Goal: Ask a question: Seek information or help from site administrators or community

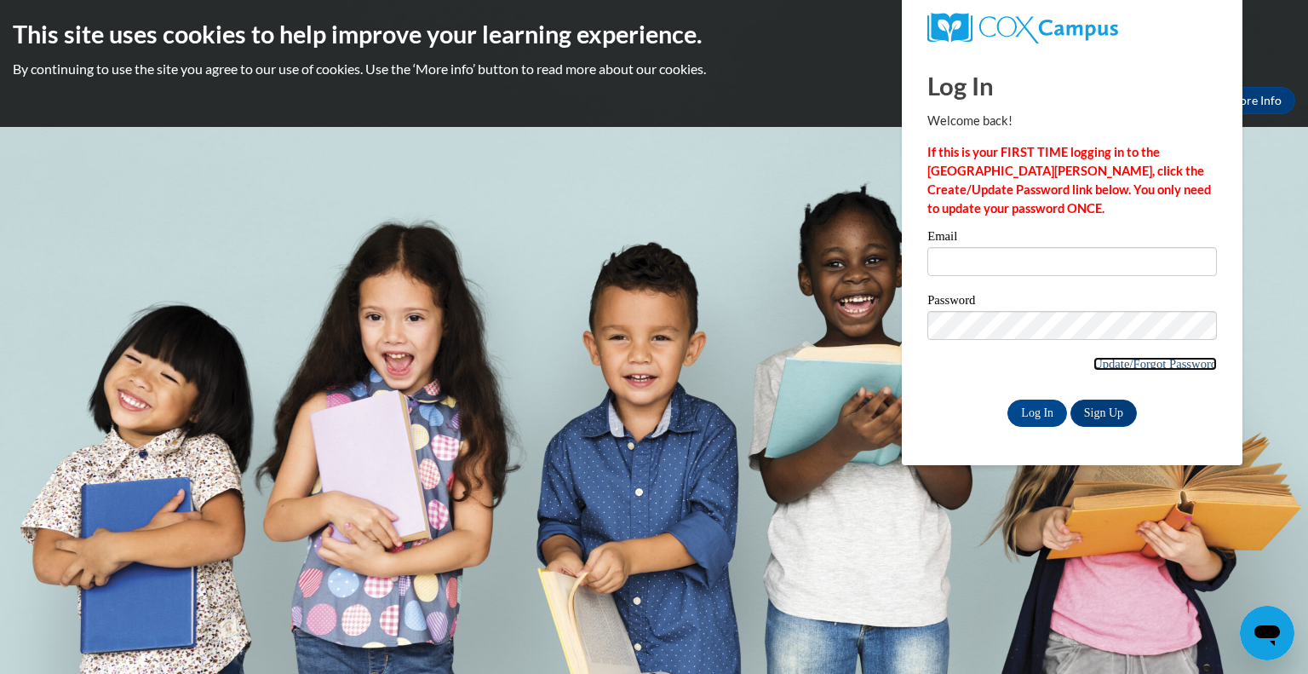
click at [1108, 367] on link "Update/Forgot Password" at bounding box center [1154, 364] width 123 height 14
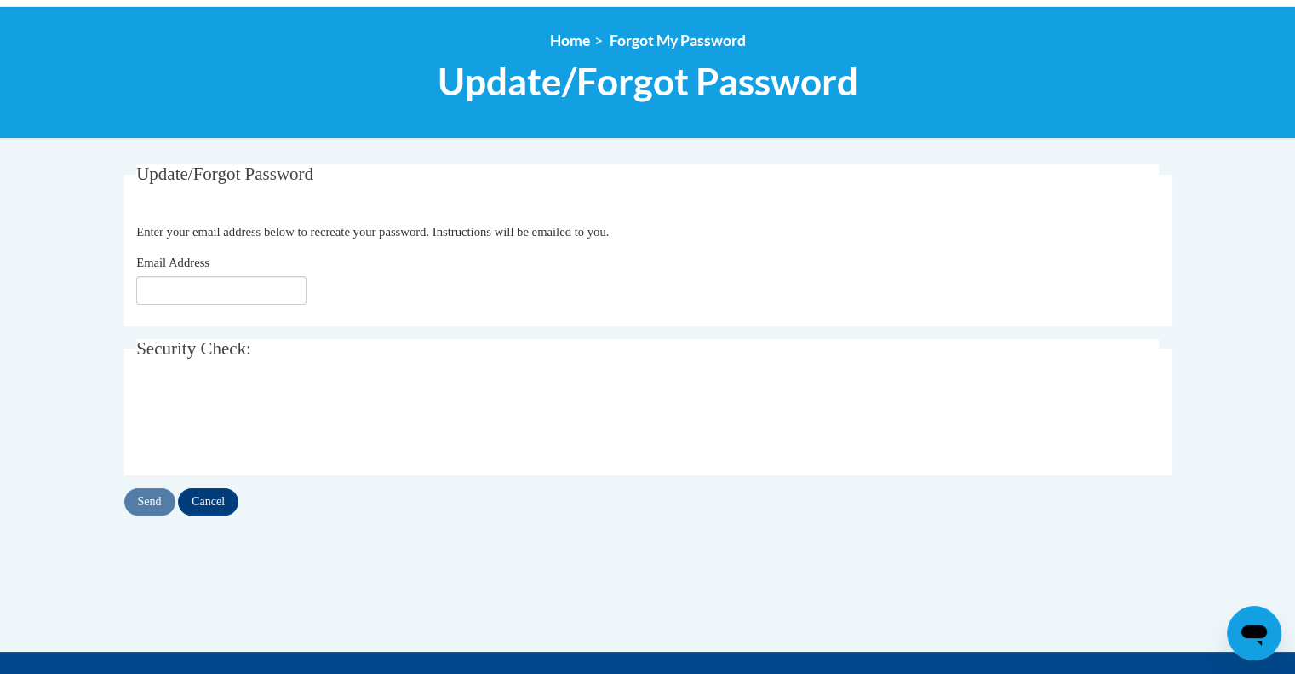
scroll to position [198, 0]
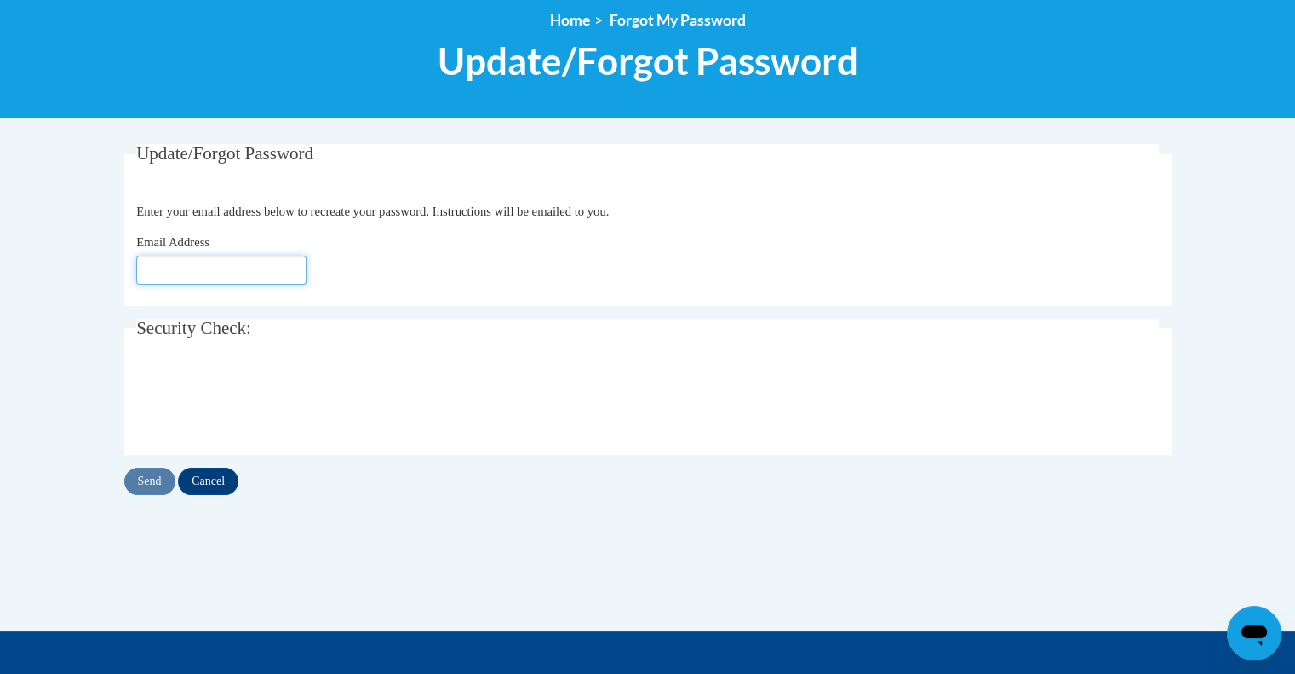
click at [143, 268] on input "Email Address" at bounding box center [221, 269] width 170 height 29
type input "lschollm@kusd.edu"
click at [149, 476] on input "Send" at bounding box center [149, 481] width 51 height 27
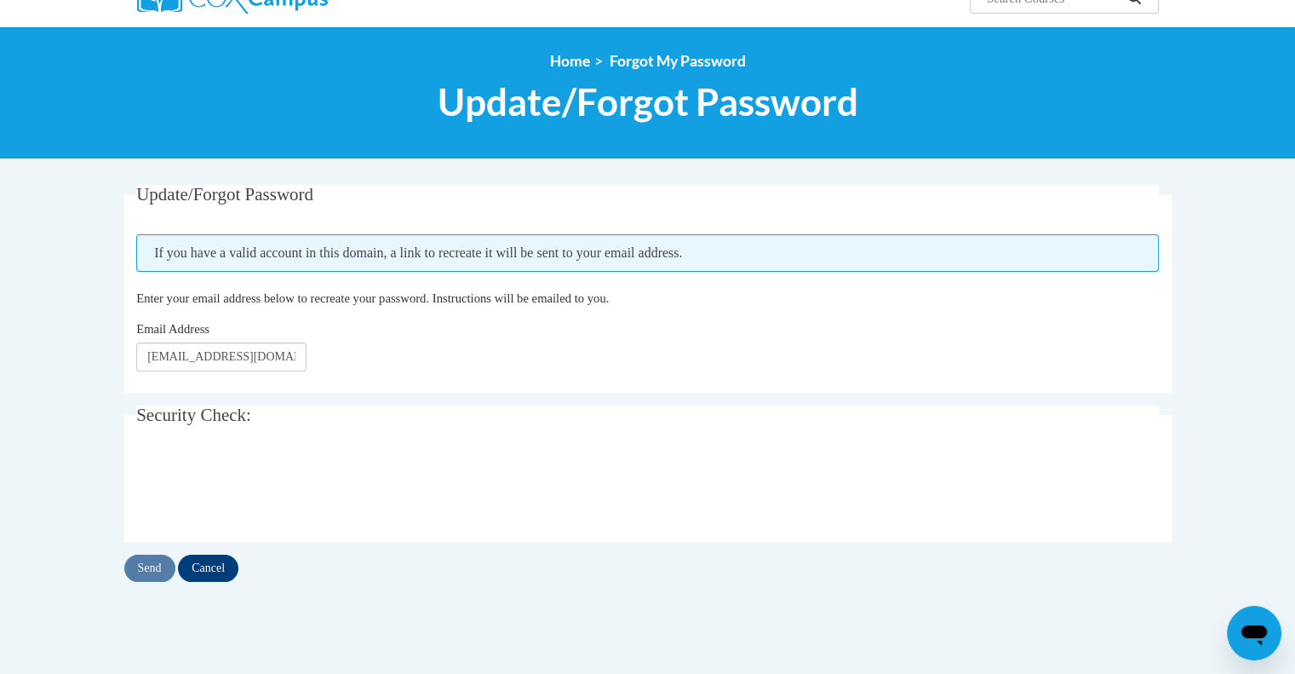
scroll to position [156, 0]
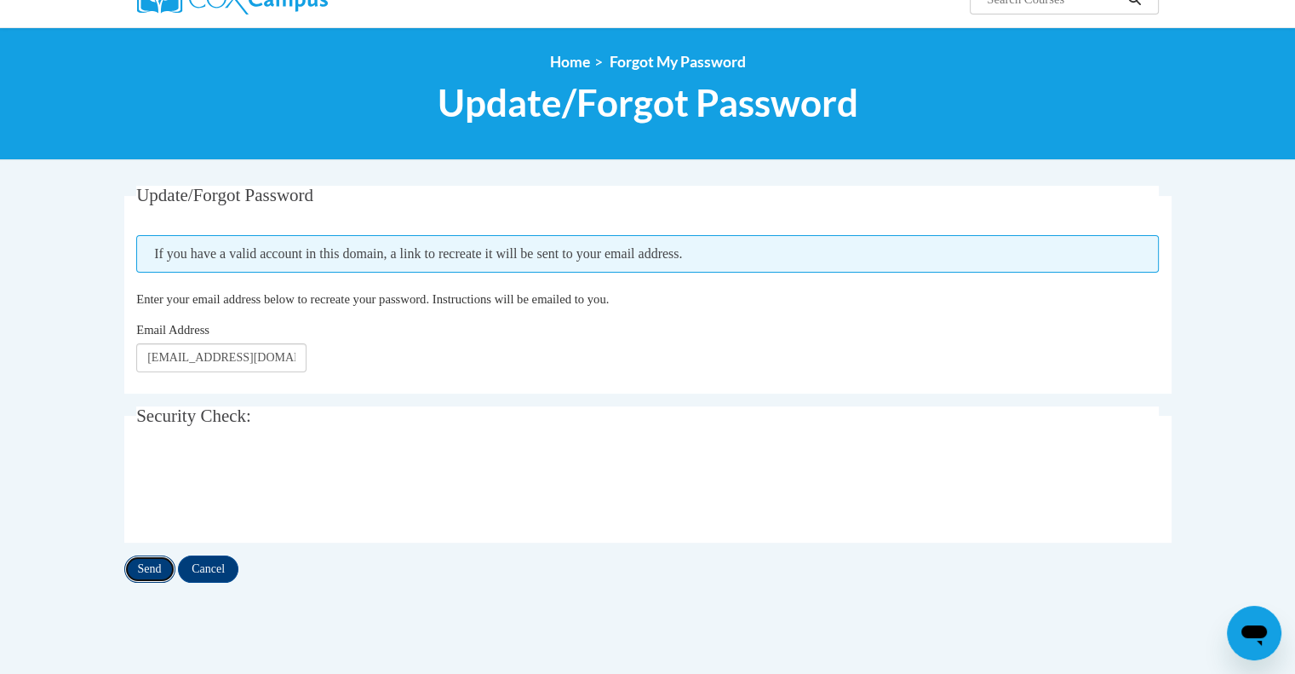
click at [146, 567] on input "Send" at bounding box center [149, 568] width 51 height 27
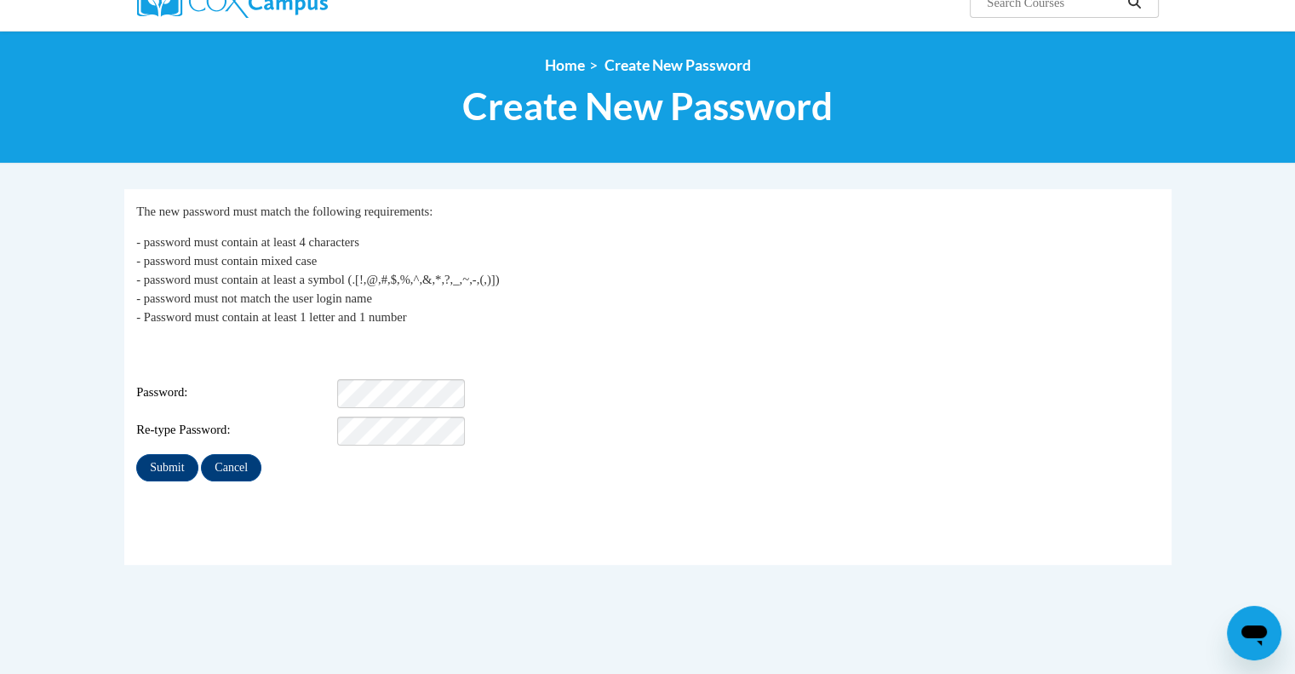
scroll to position [153, 0]
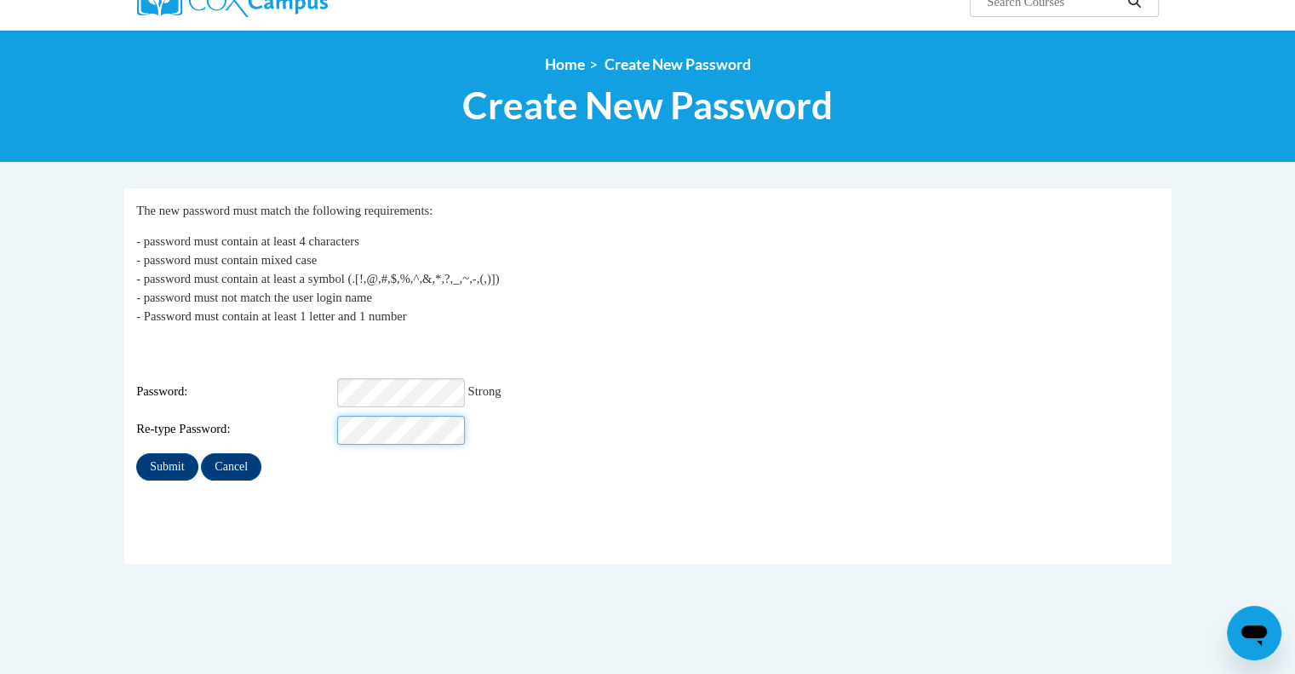
click at [136, 453] on input "Submit" at bounding box center [166, 466] width 61 height 27
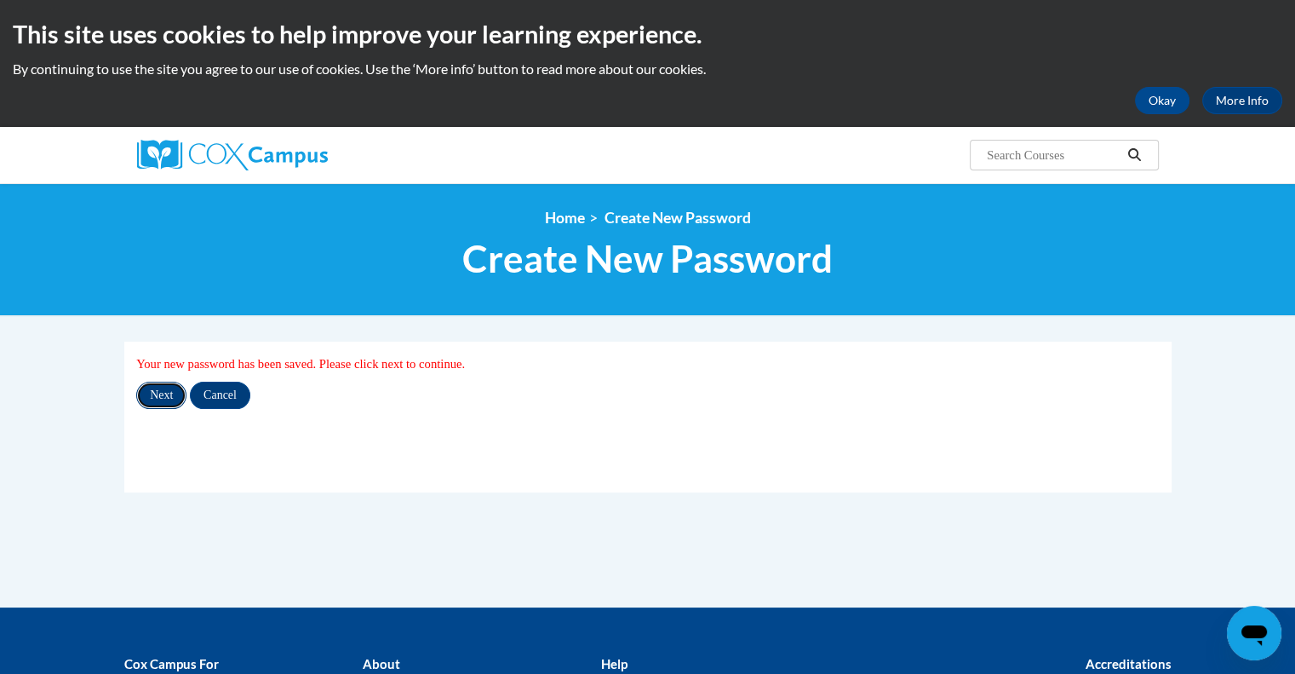
click at [153, 387] on input "Next" at bounding box center [161, 395] width 50 height 27
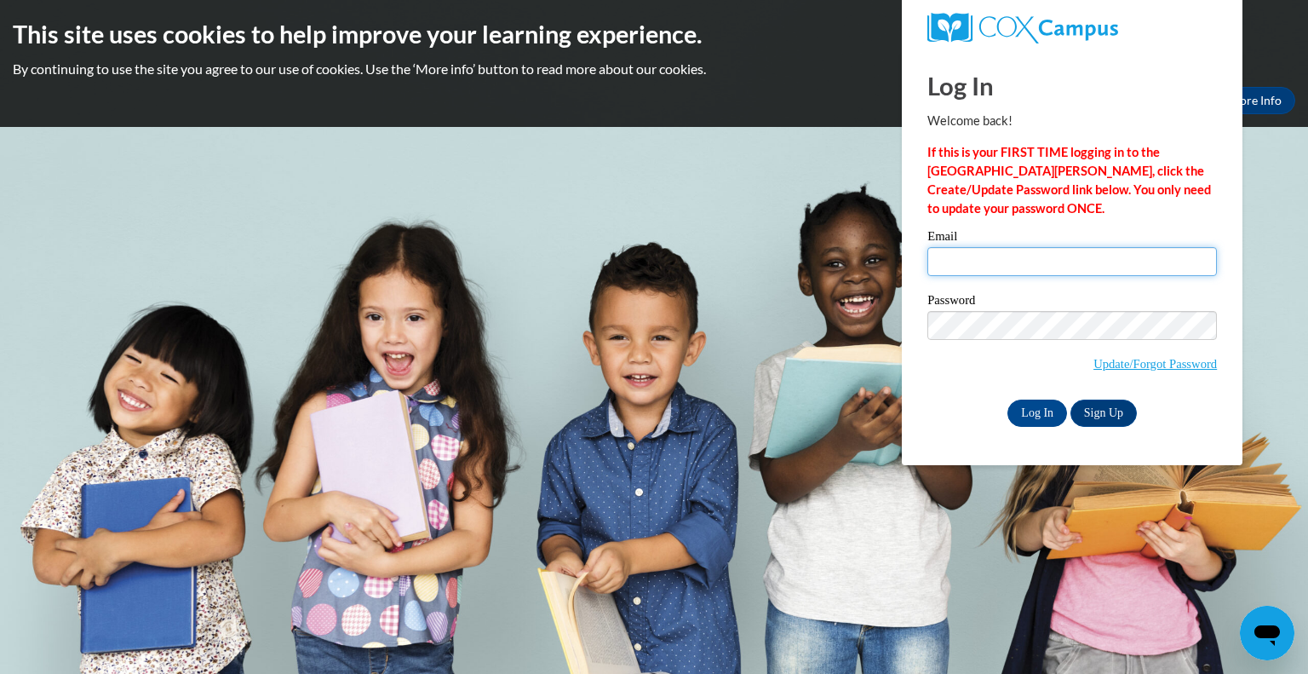
type input "[EMAIL_ADDRESS][DOMAIN_NAME]"
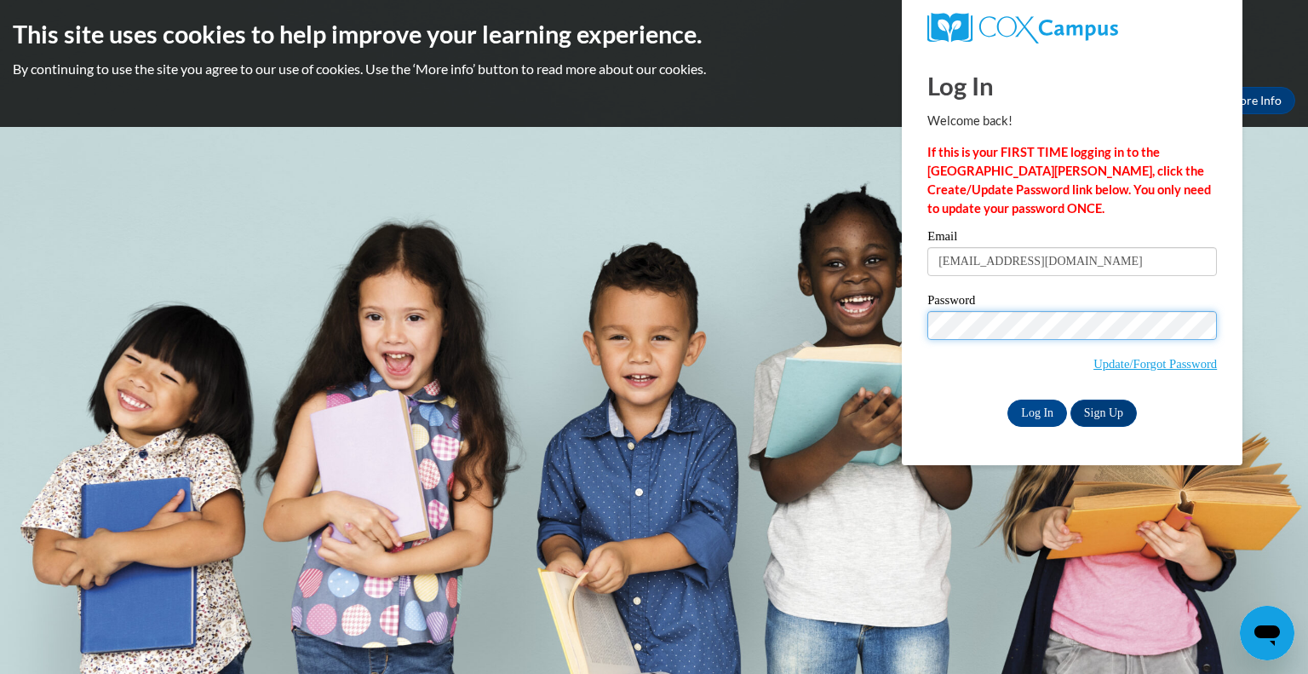
click at [1007, 399] on input "Log In" at bounding box center [1037, 412] width 60 height 27
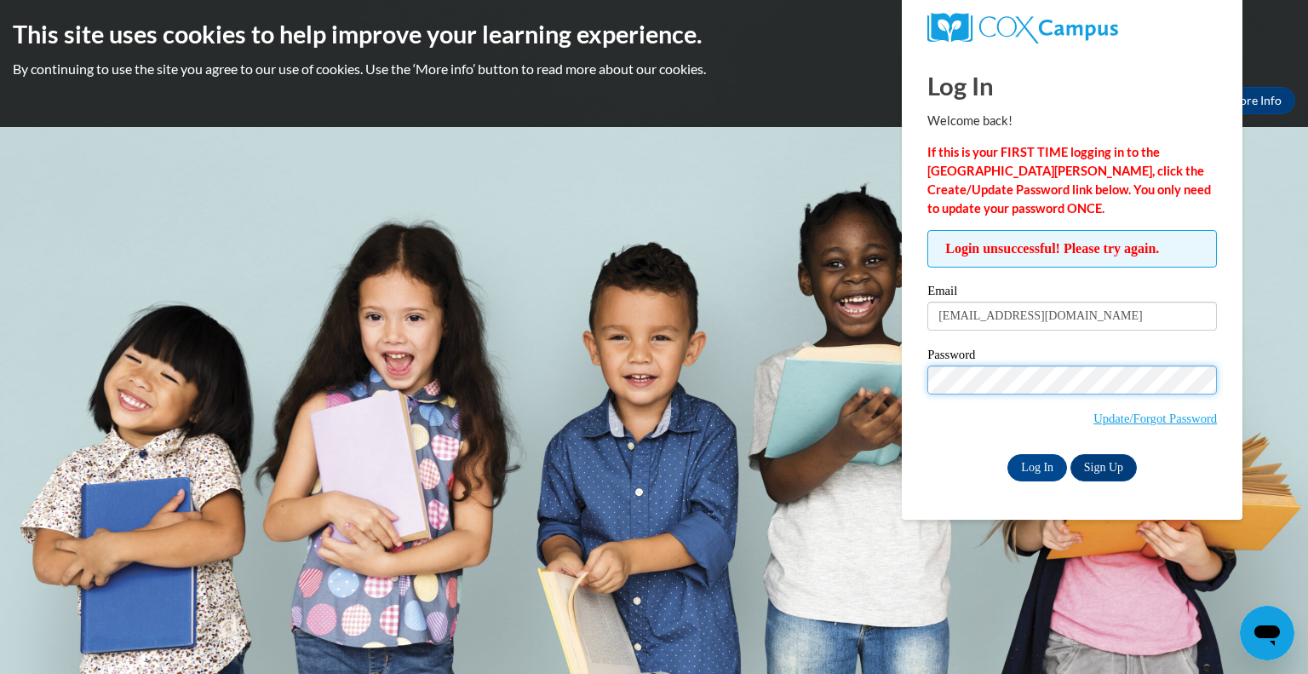
click at [1007, 454] on input "Log In" at bounding box center [1037, 467] width 60 height 27
click at [1047, 466] on input "Log In" at bounding box center [1037, 467] width 60 height 27
click at [1270, 635] on icon "Open messaging window" at bounding box center [1267, 635] width 26 height 20
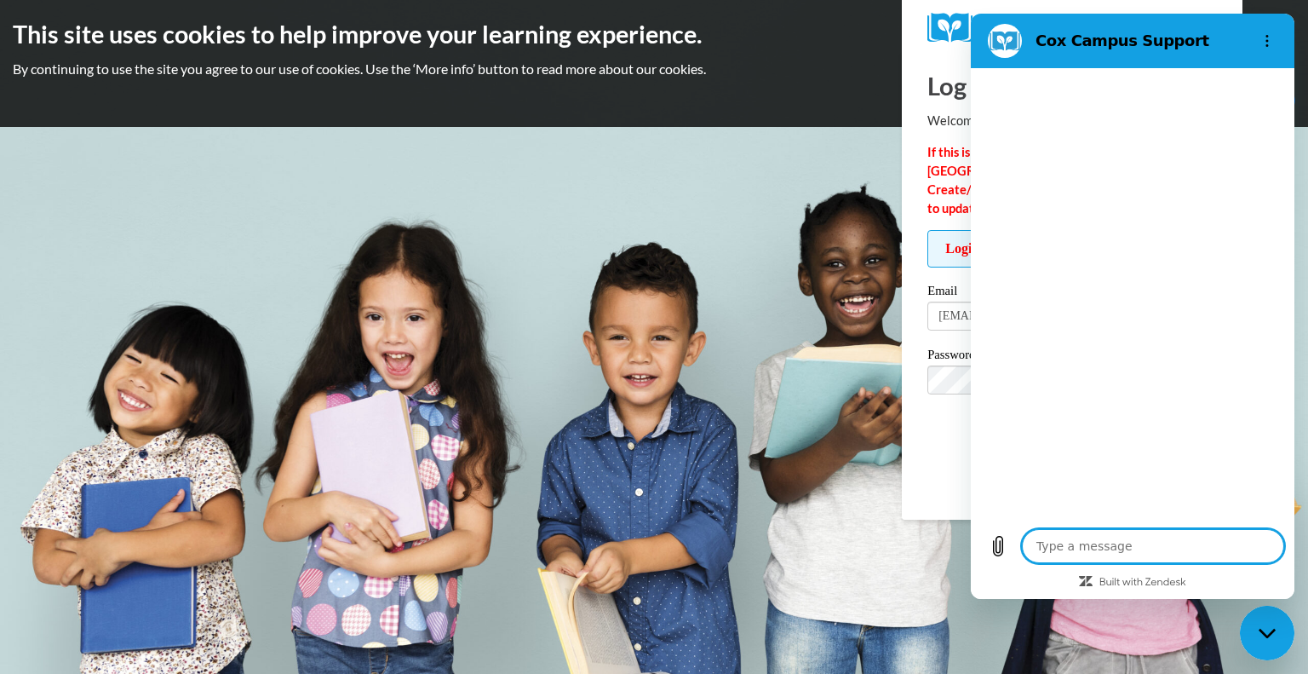
type textarea "x"
type textarea "I"
type textarea "x"
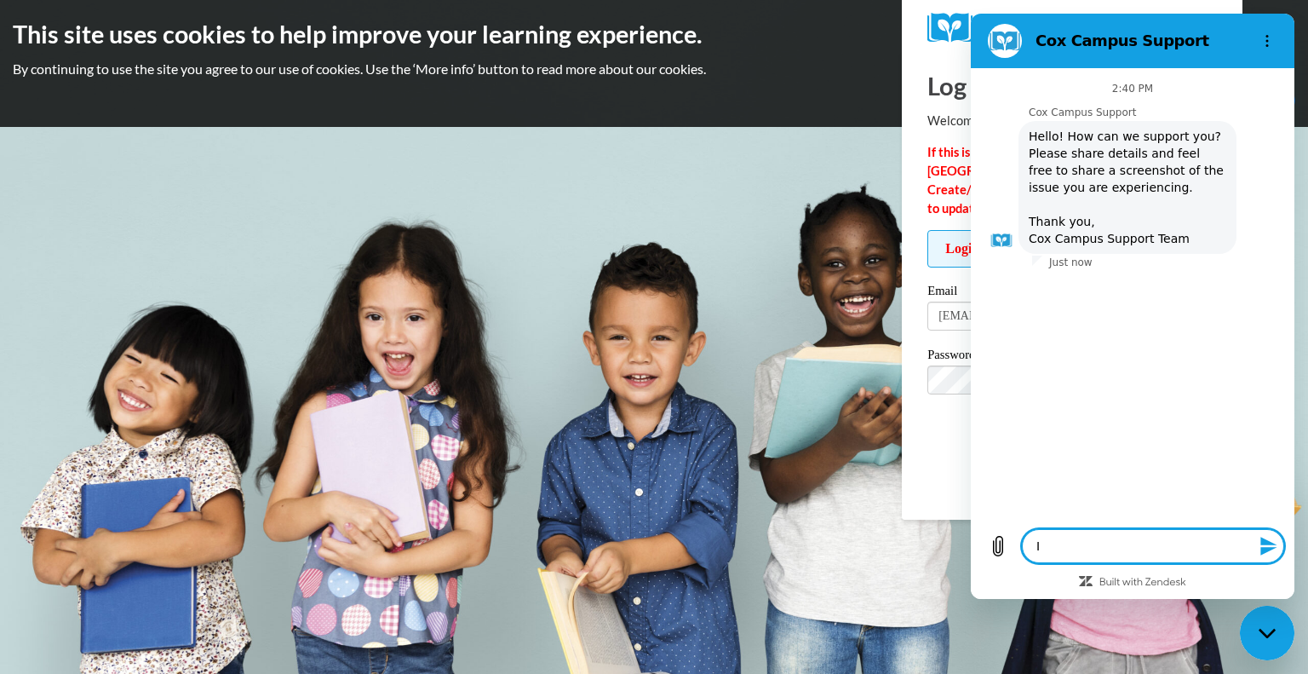
type textarea "I"
type textarea "x"
type textarea "I c"
type textarea "x"
type textarea "I ca"
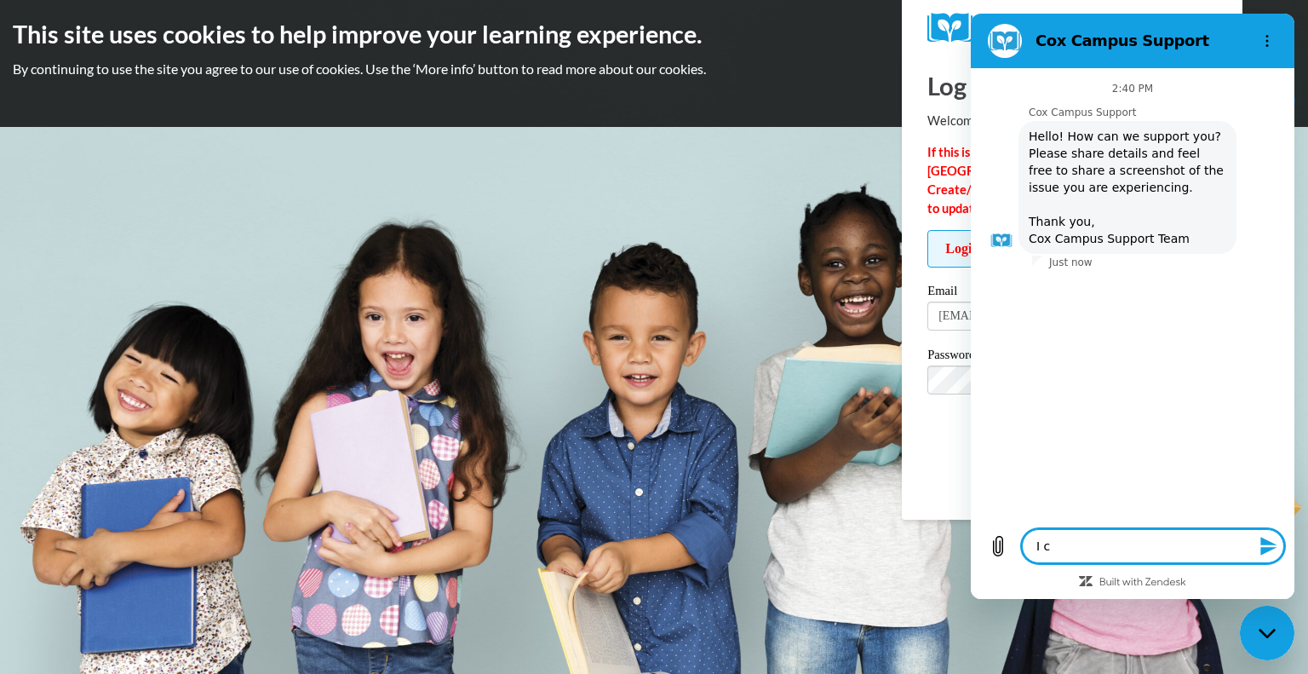
type textarea "x"
type textarea "I can"
type textarea "x"
type textarea "I can'"
type textarea "x"
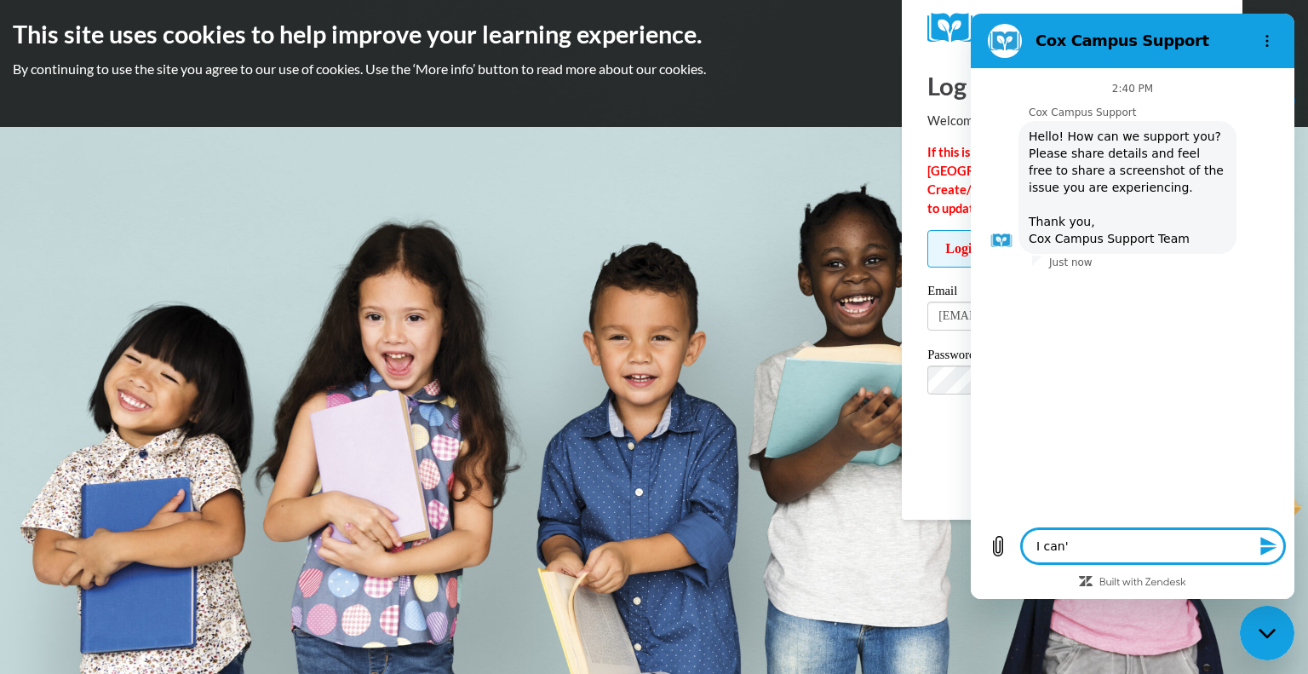
type textarea "I can't"
type textarea "x"
type textarea "I can't"
type textarea "x"
type textarea "I can't l"
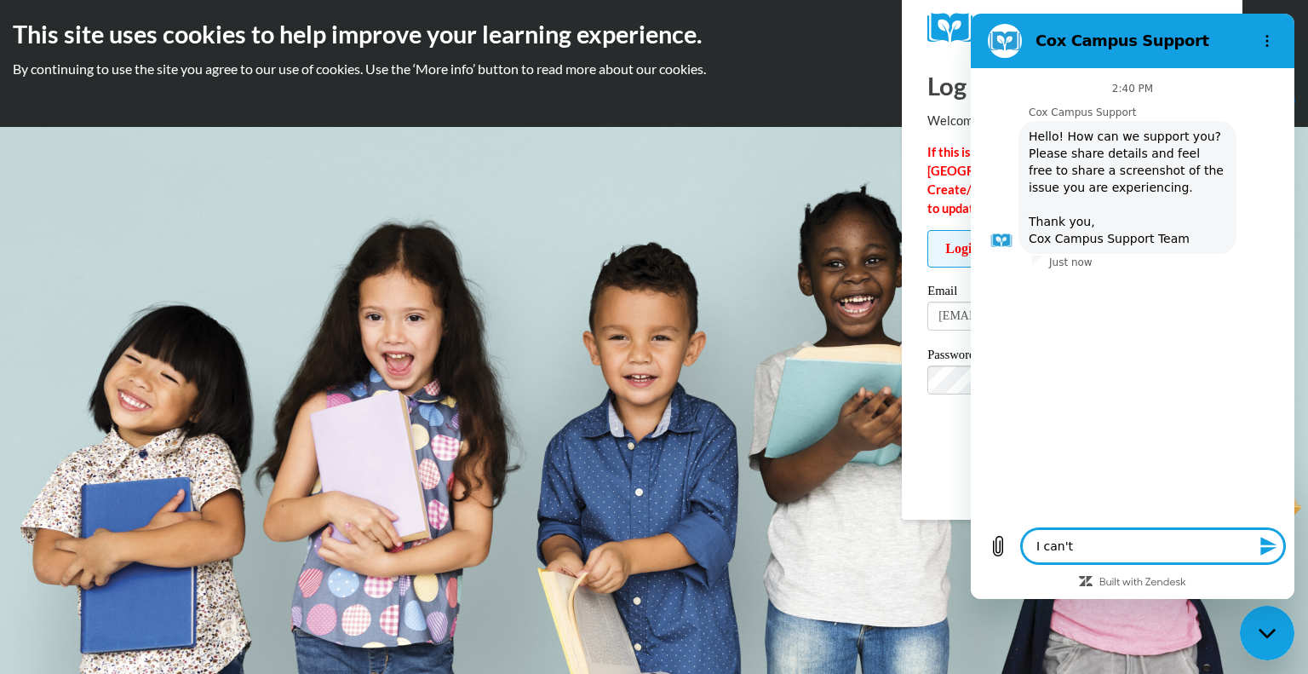
type textarea "x"
type textarea "I can't lo"
type textarea "x"
type textarea "I can't log"
type textarea "x"
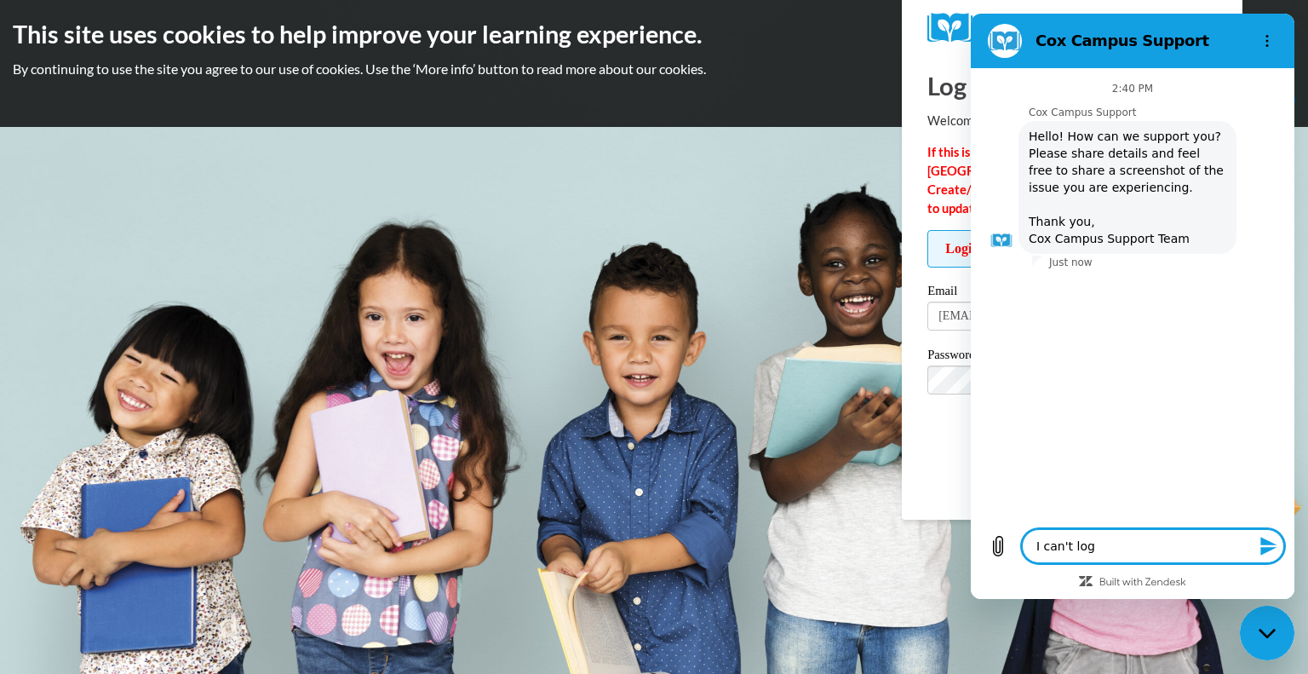
type textarea "I can't log"
type textarea "x"
type textarea "I can't log i"
type textarea "x"
type textarea "I can't log in"
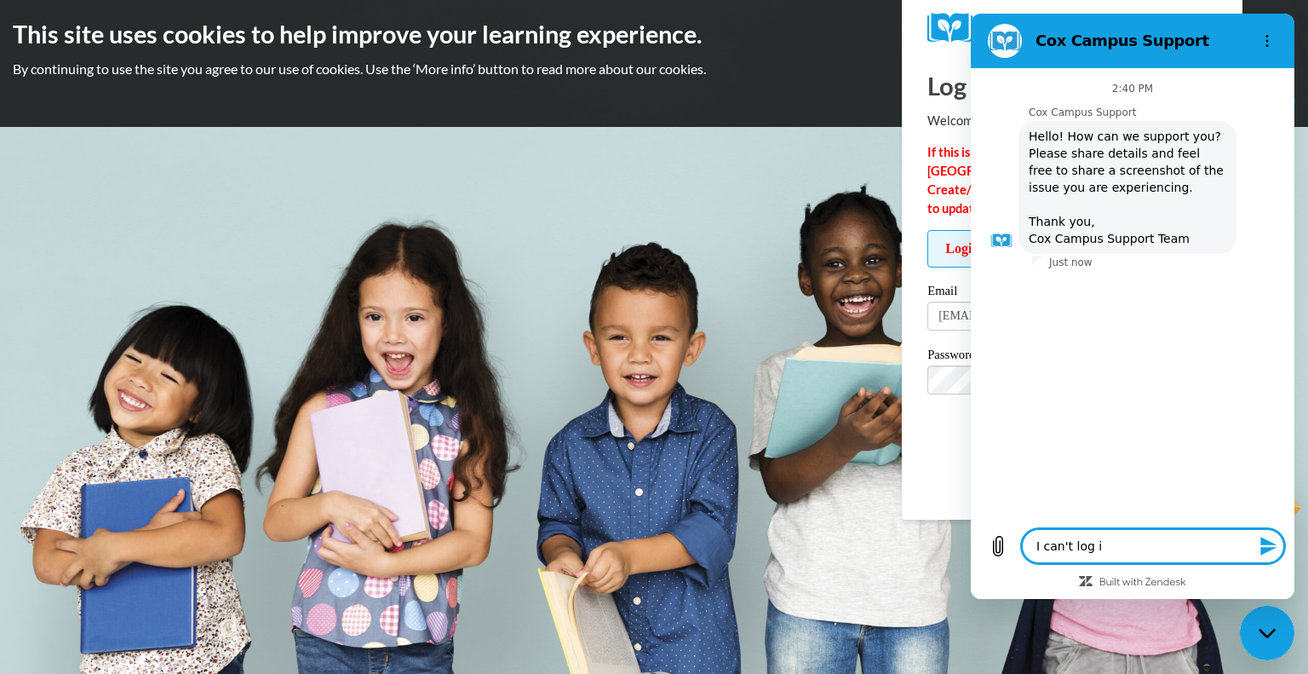
type textarea "x"
type textarea "I can't log in"
type textarea "x"
type textarea "I can't log in e"
type textarea "x"
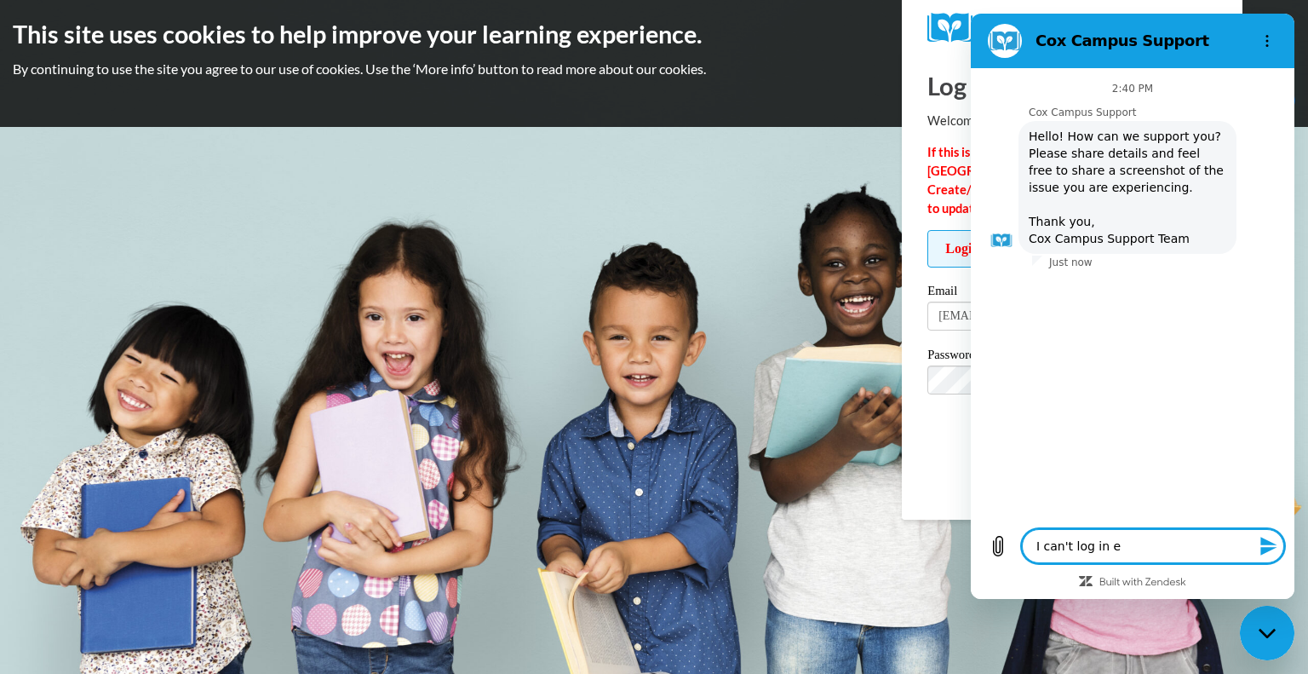
type textarea "I can't log in ev"
type textarea "x"
type textarea "I can't log in eve"
type textarea "x"
type textarea "I can't log in even"
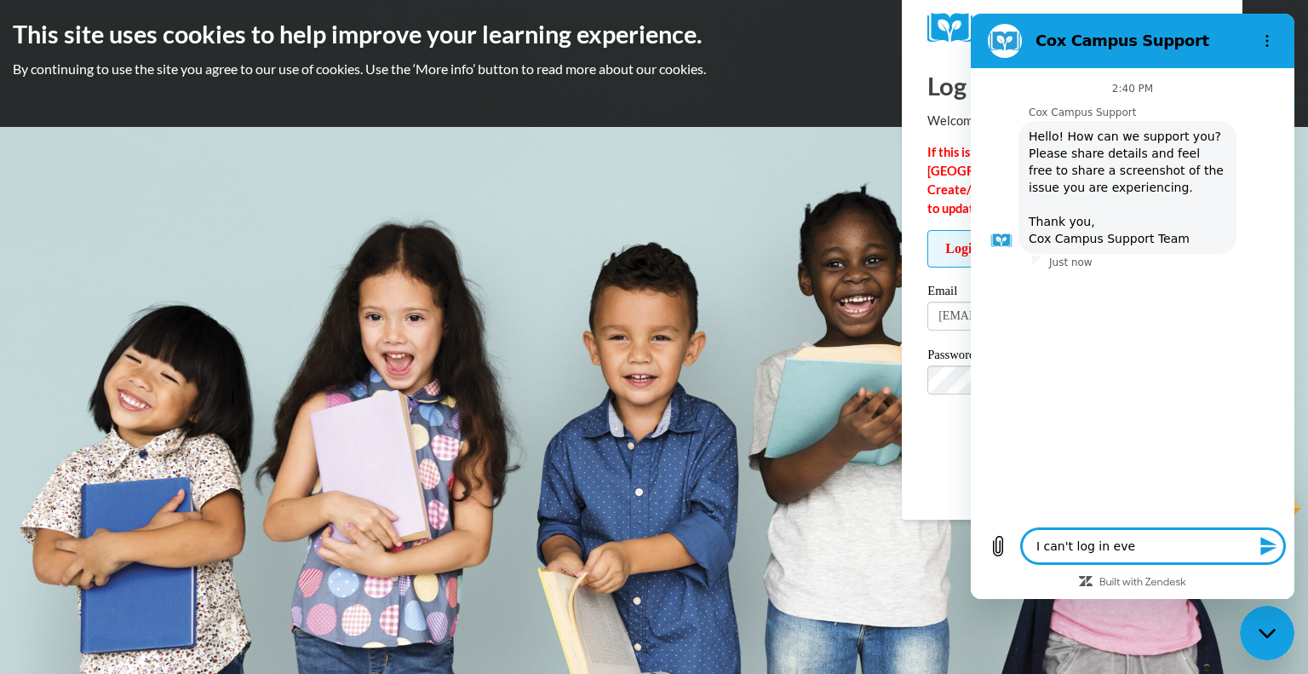
type textarea "x"
type textarea "I can't log in even"
type textarea "x"
type textarea "I can't log in even a"
type textarea "x"
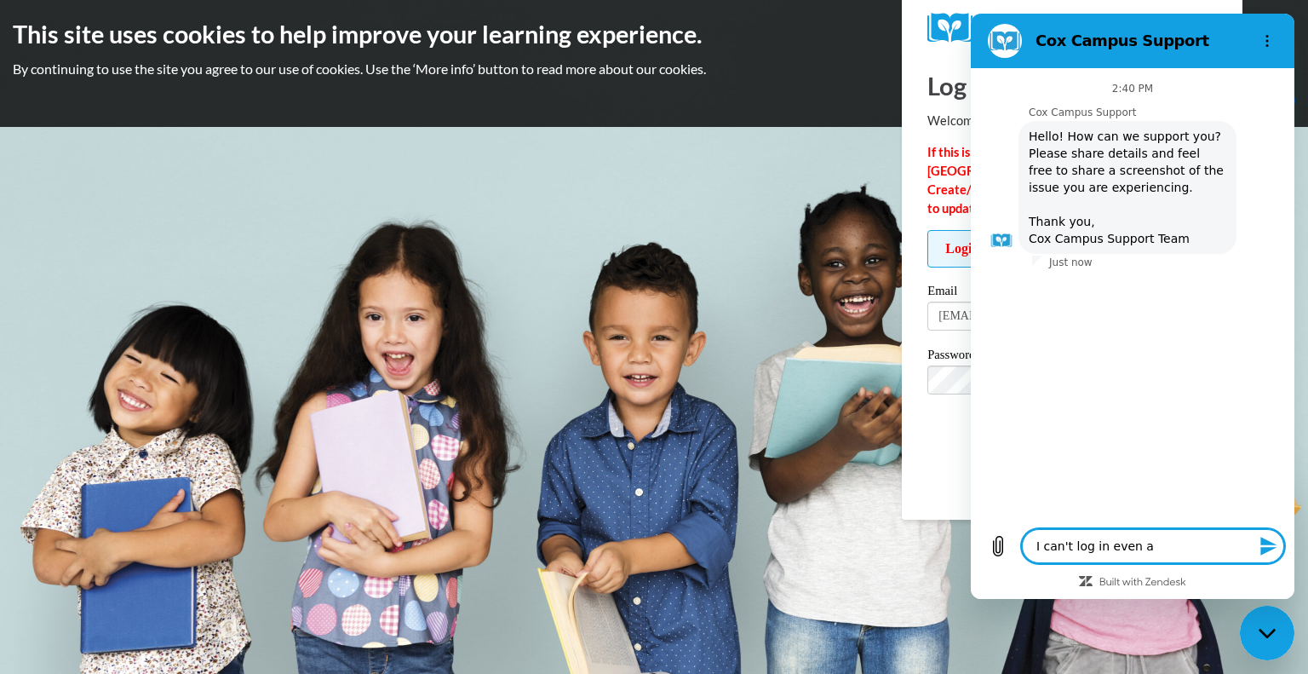
type textarea "I can't log in even af"
type textarea "x"
type textarea "I can't log in even aft"
type textarea "x"
type textarea "I can't log in even afte"
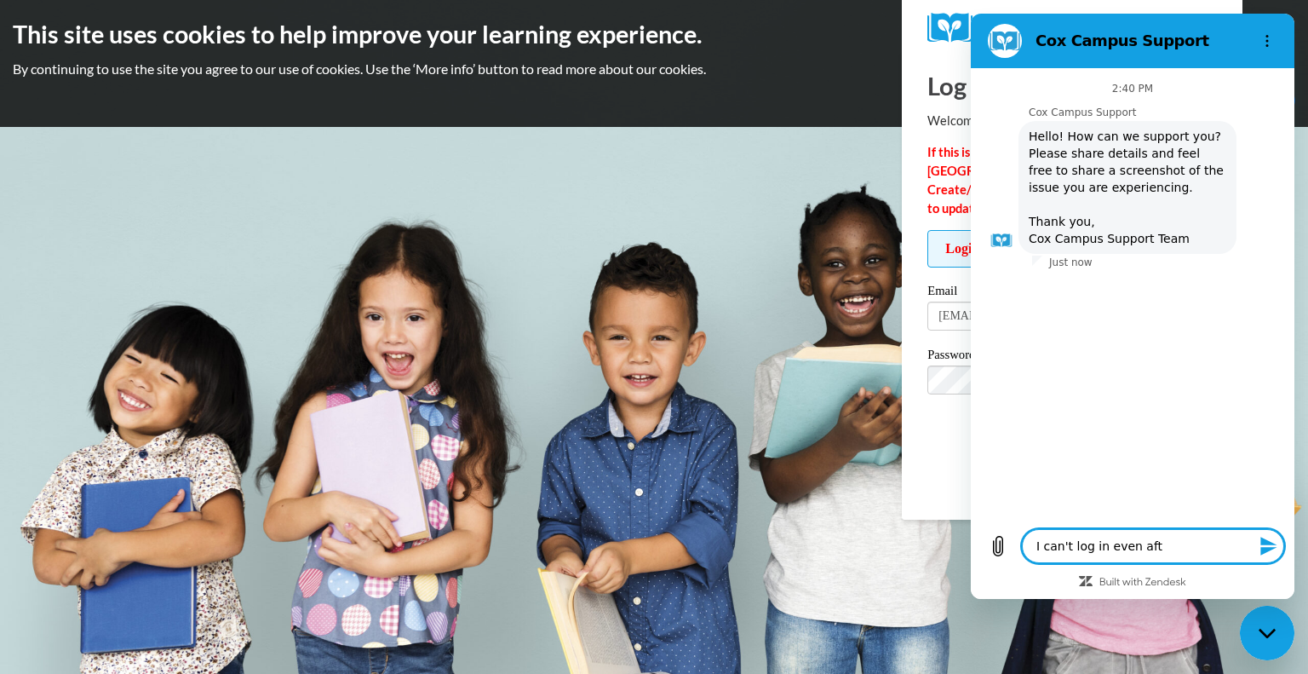
type textarea "x"
type textarea "I can't log in even after"
type textarea "x"
type textarea "I can't log in even after"
type textarea "x"
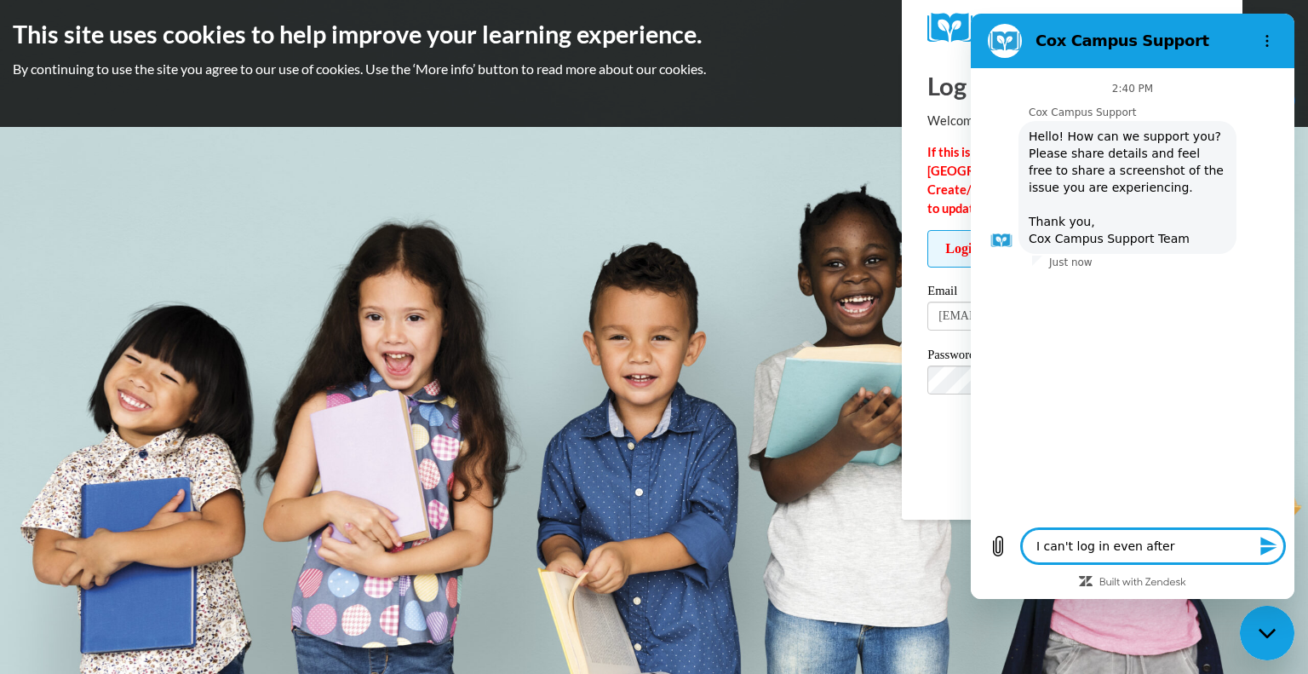
type textarea "I can't log in even after c"
type textarea "x"
type textarea "I can't log in even after ch"
type textarea "x"
type textarea "I can't log in even after cha"
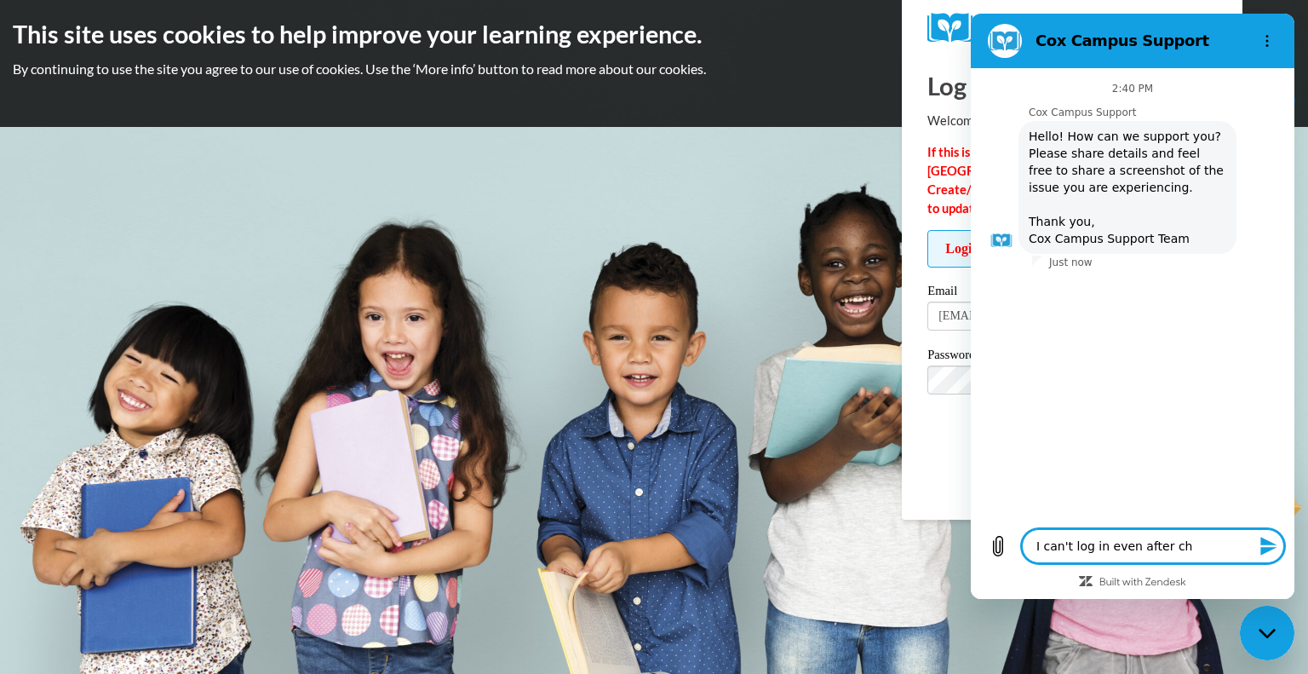
type textarea "x"
type textarea "I can't log in even after [PERSON_NAME]"
type textarea "x"
type textarea "I can't log in even after [PERSON_NAME]"
type textarea "x"
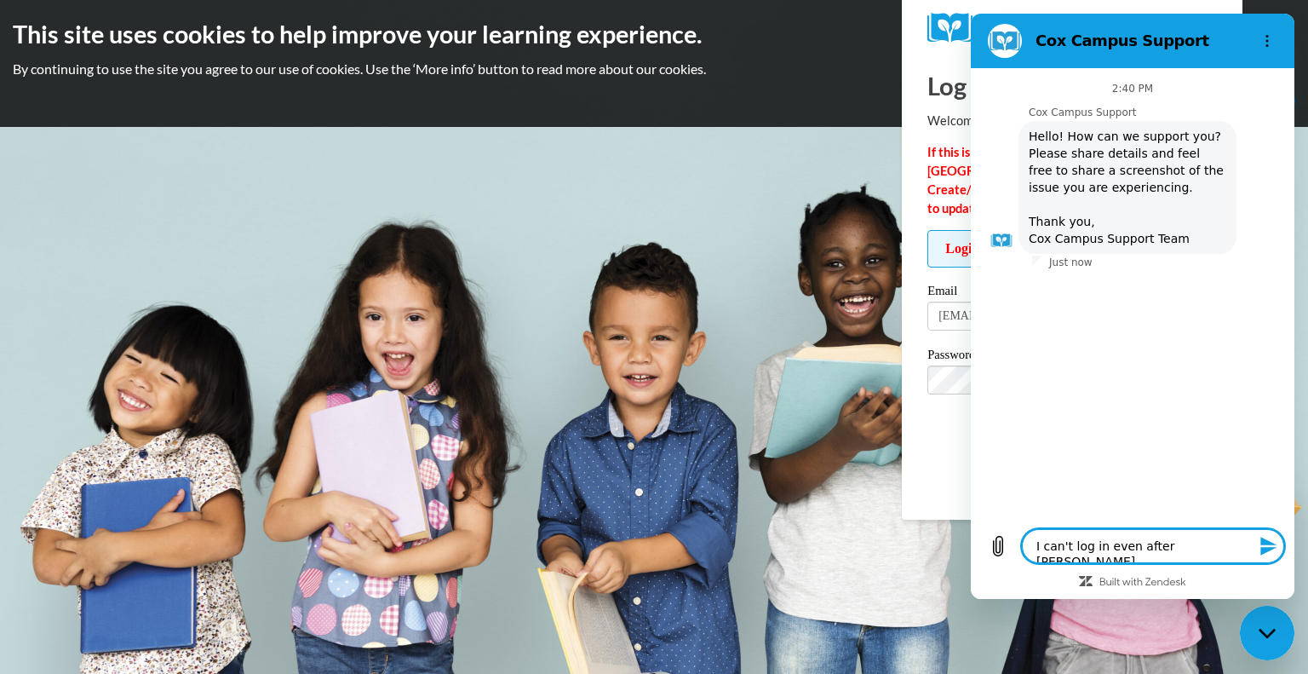
type textarea "I can't log in even after changi"
type textarea "x"
type textarea "I can't log in even after changin"
type textarea "x"
type textarea "I can't log in even after changing"
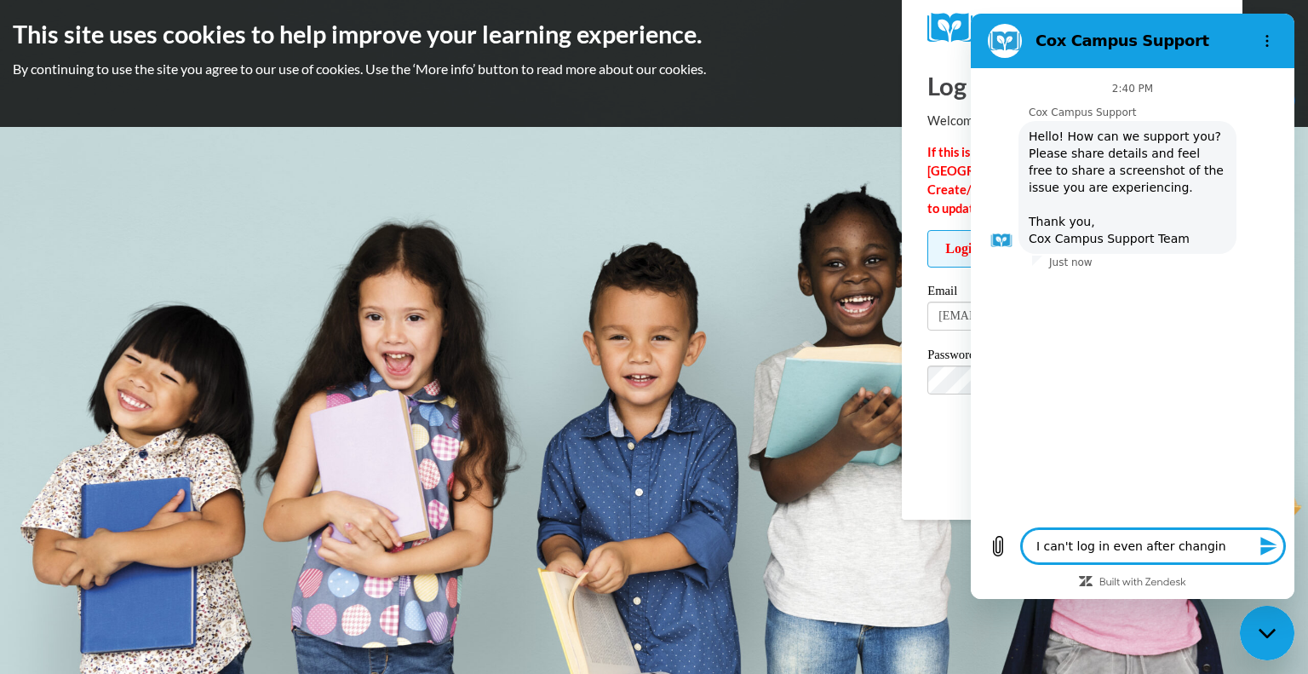
type textarea "x"
type textarea "I can't log in even after changing"
type textarea "x"
type textarea "I can't log in even after changing m"
type textarea "x"
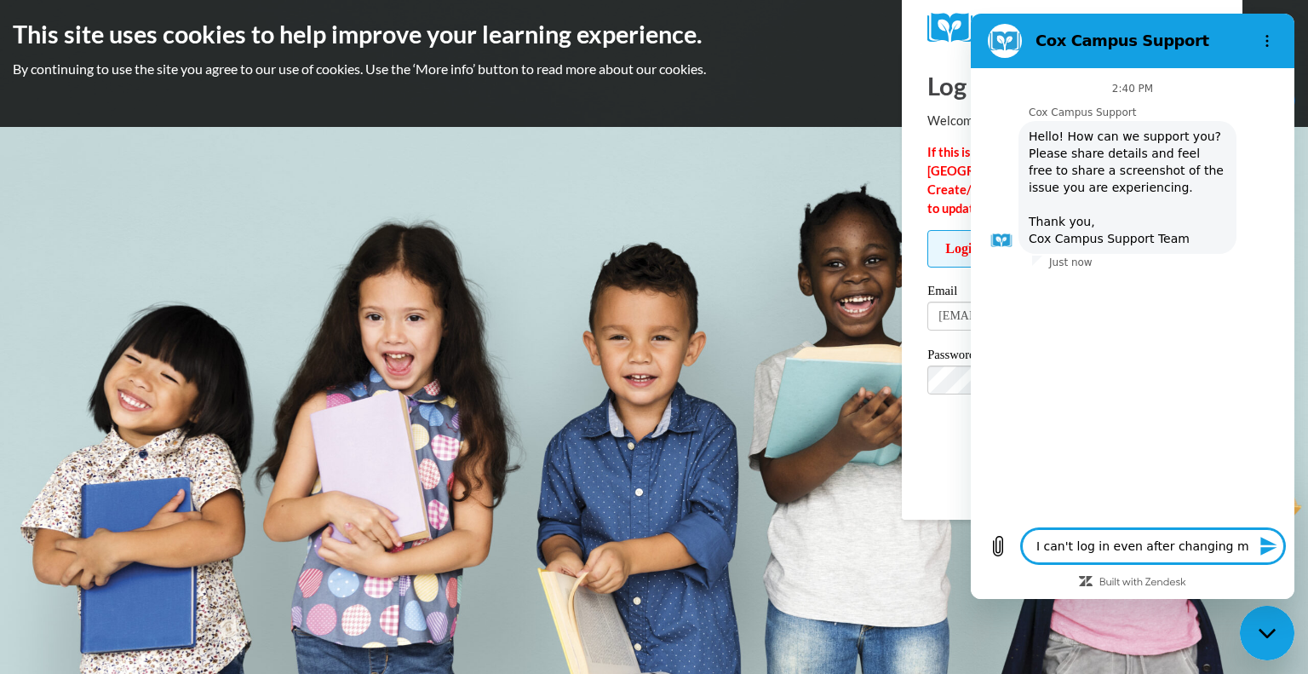
type textarea "I can't log in even after changing my"
type textarea "x"
type textarea "I can't log in even after changing my"
type textarea "x"
type textarea "I can't log in even after changing my p"
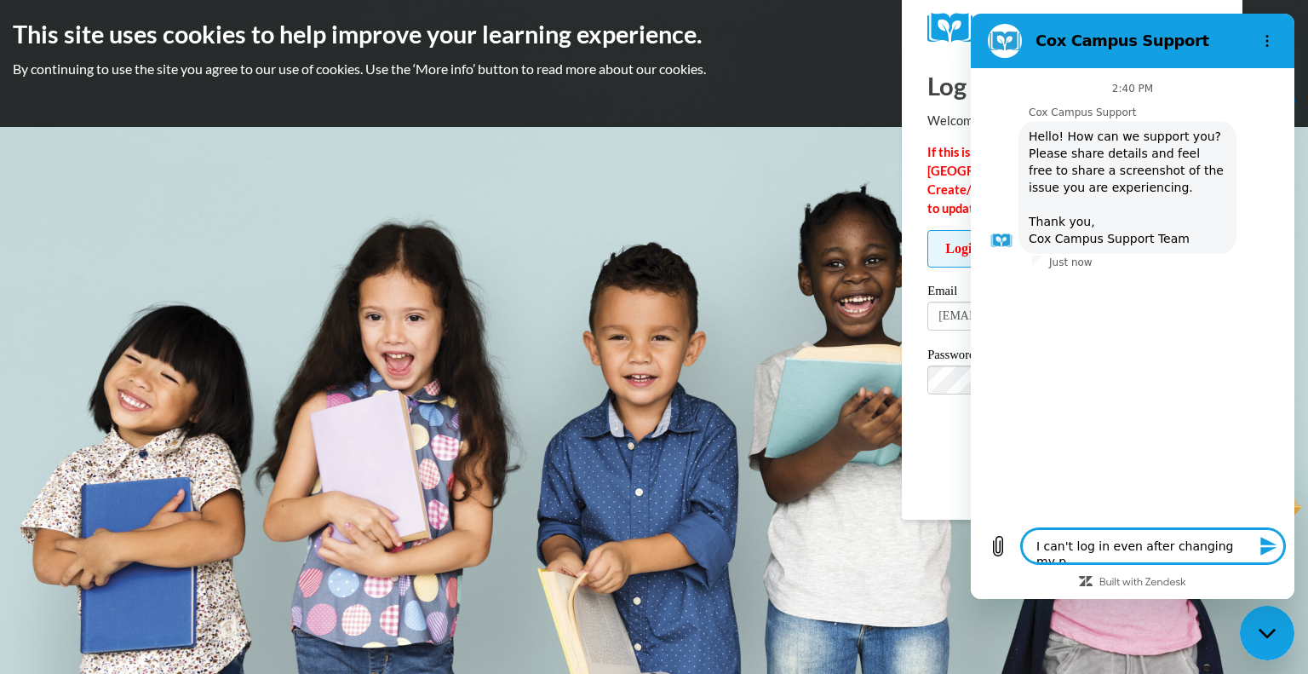
type textarea "x"
type textarea "I can't log in even after changing my pa"
type textarea "x"
type textarea "I can't log in even after changing my pas"
type textarea "x"
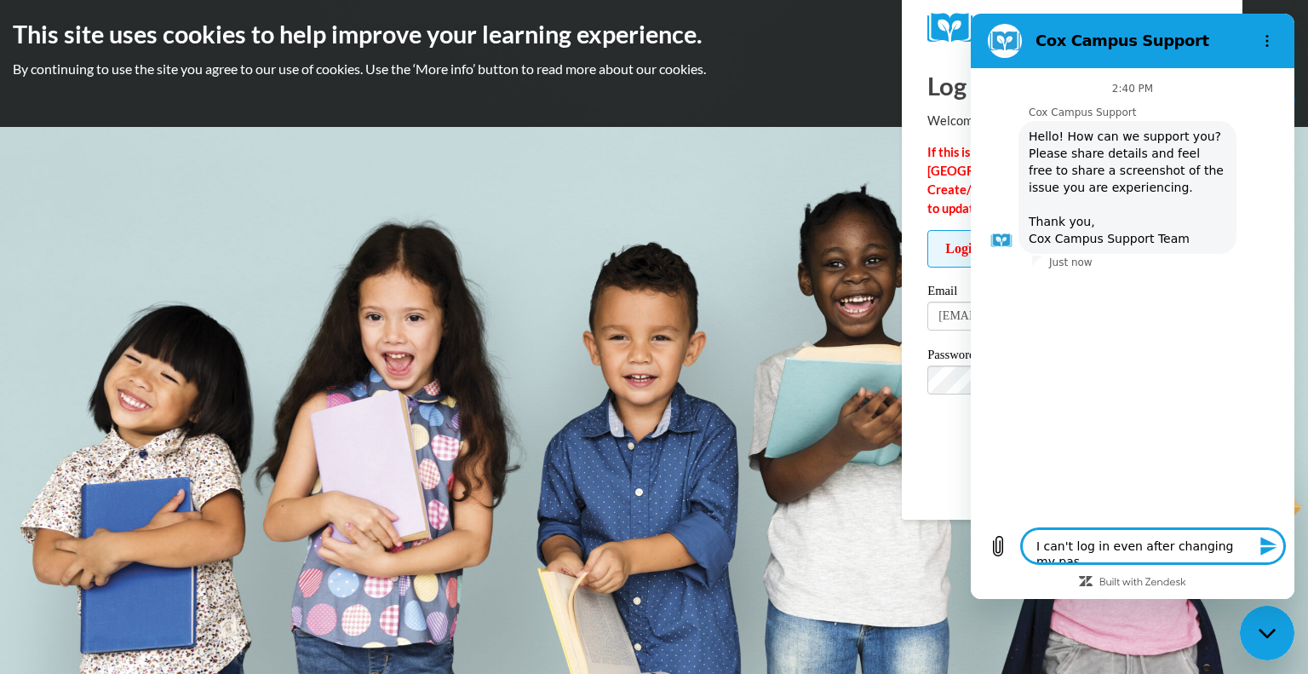
type textarea "I can't log in even after changing my pass"
type textarea "x"
type textarea "I can't log in even after changing my passw"
type textarea "x"
type textarea "I can't log in even after changing my passwo"
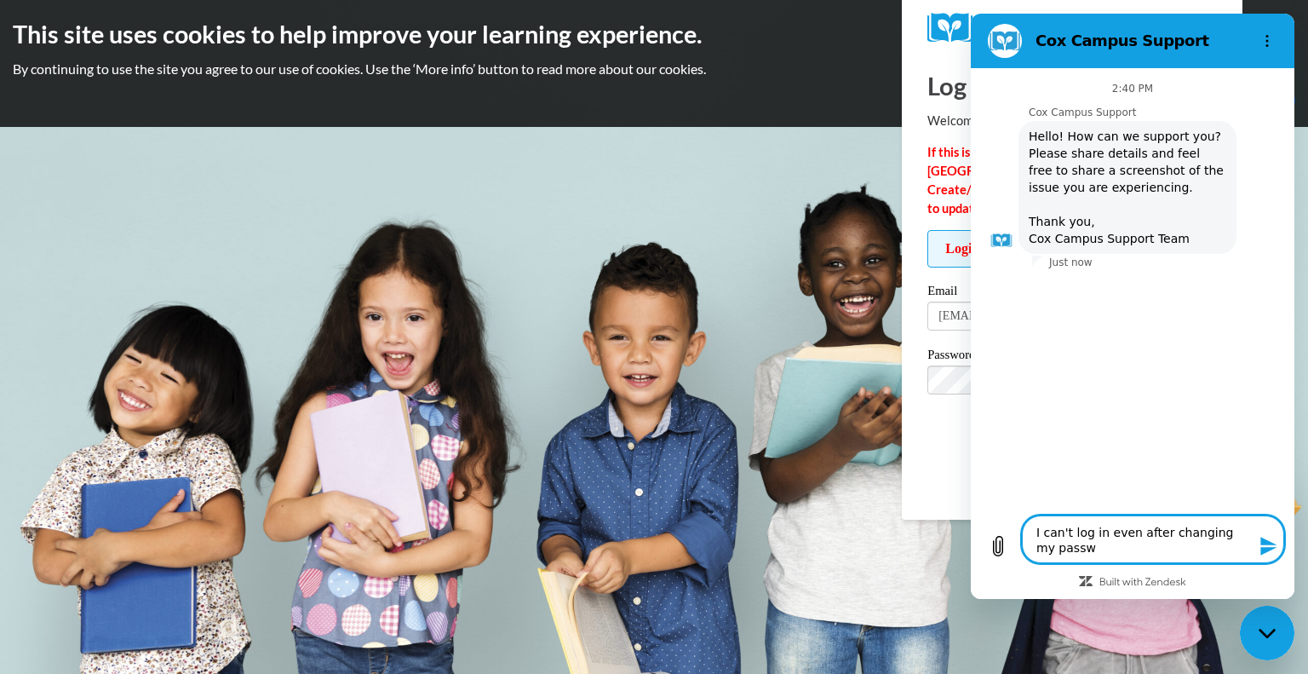
type textarea "x"
type textarea "I can't log in even after changing my passwor"
type textarea "x"
type textarea "I can't log in even after changing my password"
type textarea "x"
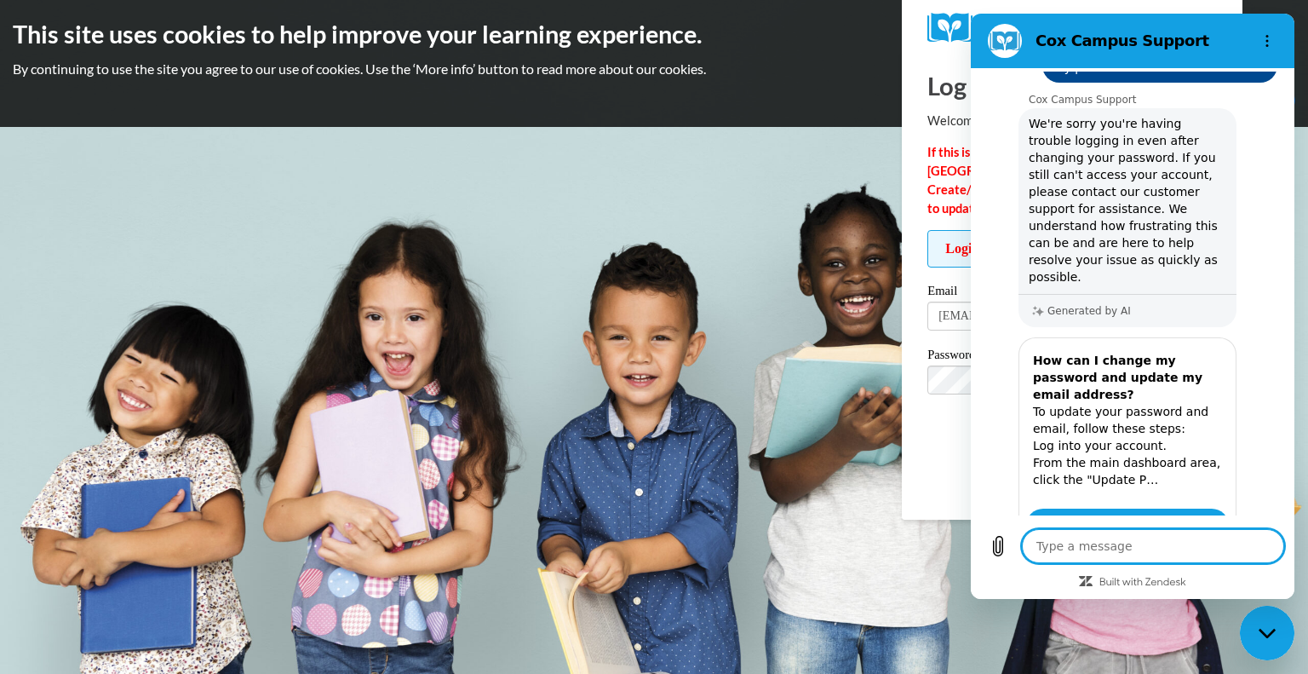
type textarea "x"
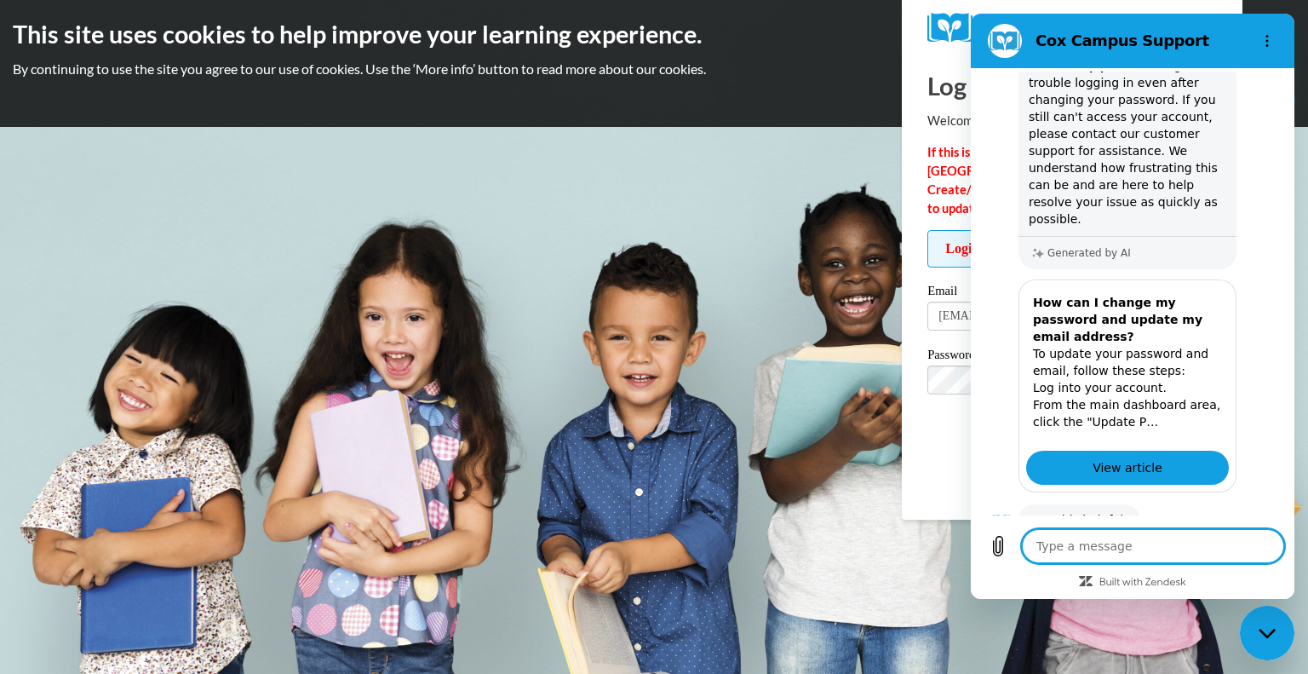
scroll to position [330, 0]
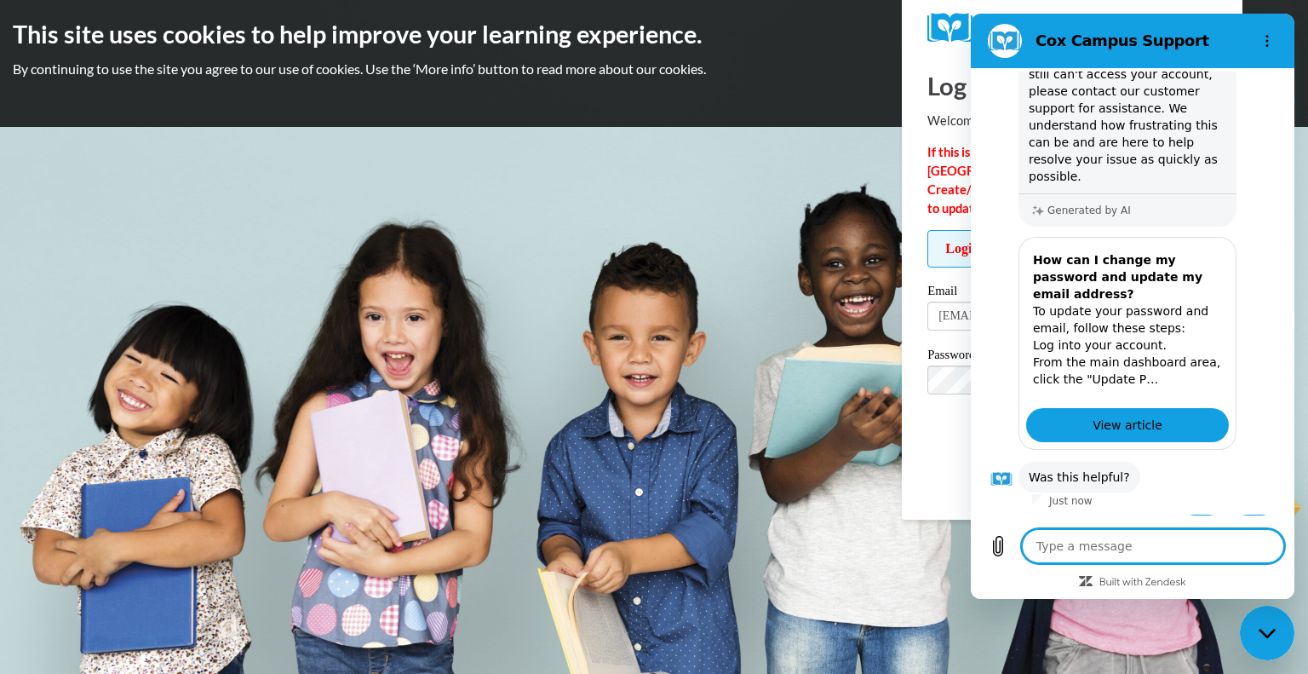
type textarea "I"
type textarea "x"
type textarea "I"
type textarea "x"
type textarea "I h"
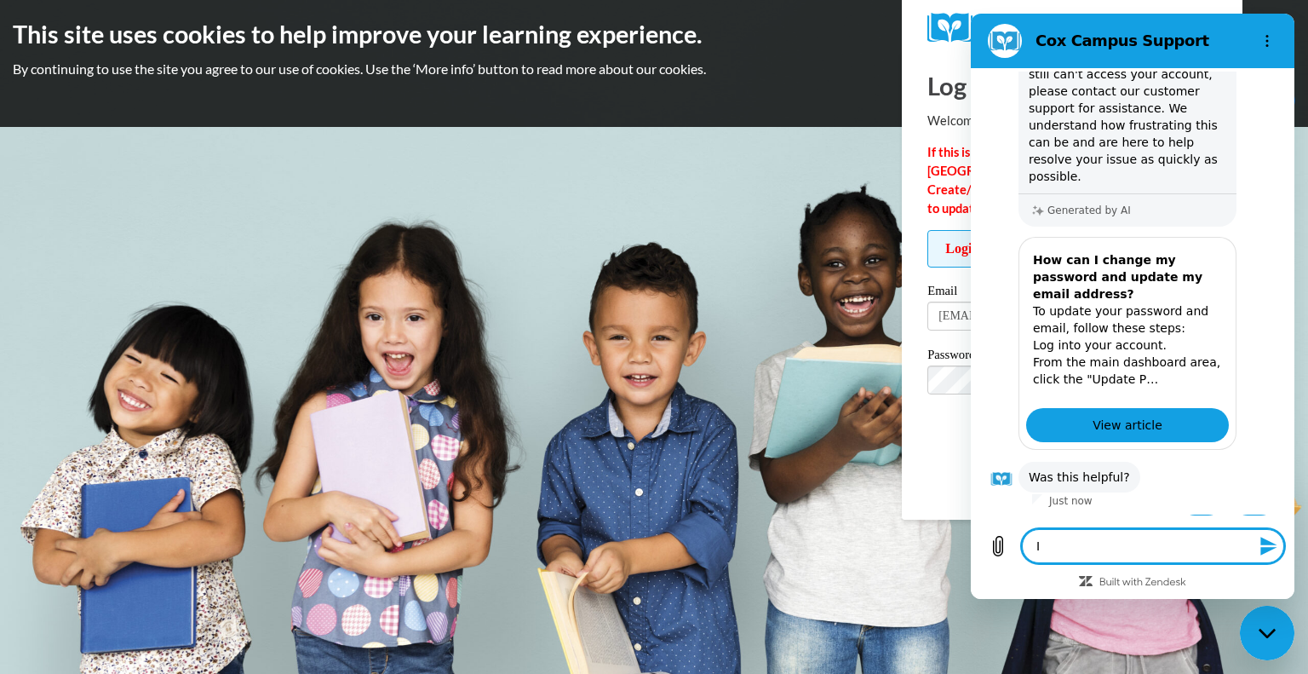
type textarea "x"
type textarea "I ha"
type textarea "x"
type textarea "I hav"
type textarea "x"
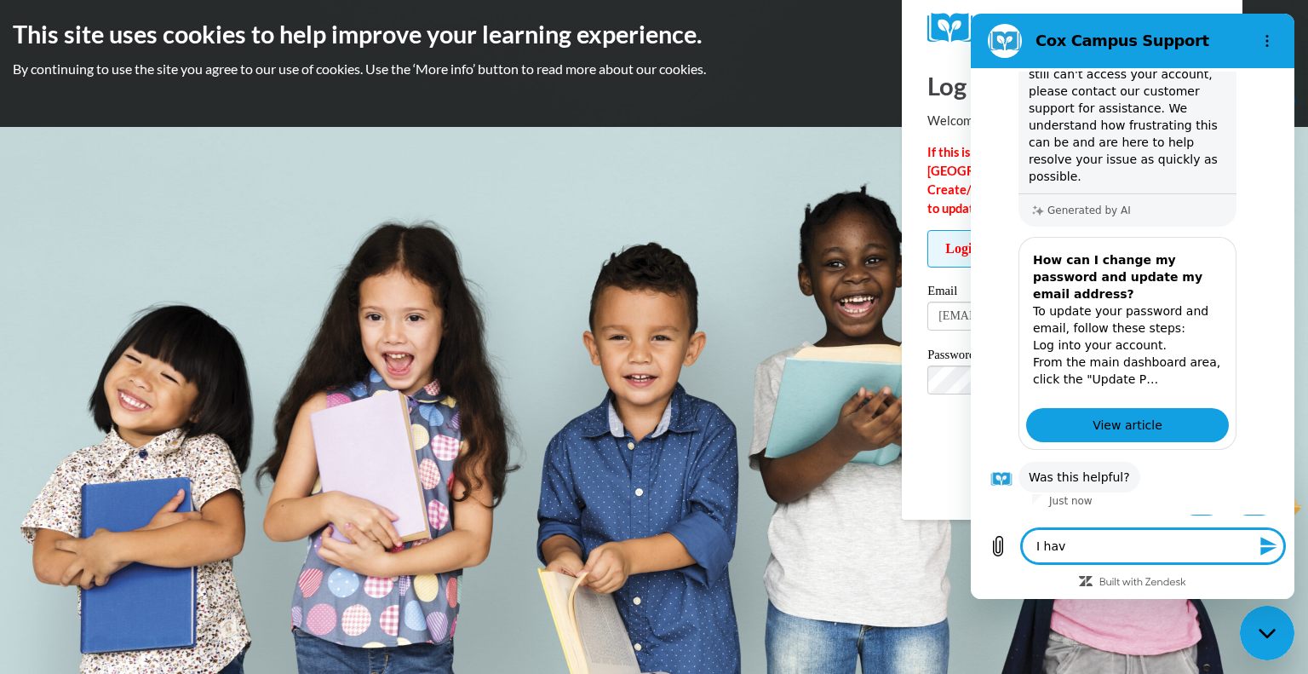
type textarea "I have"
type textarea "x"
type textarea "I have"
type textarea "x"
type textarea "I have a"
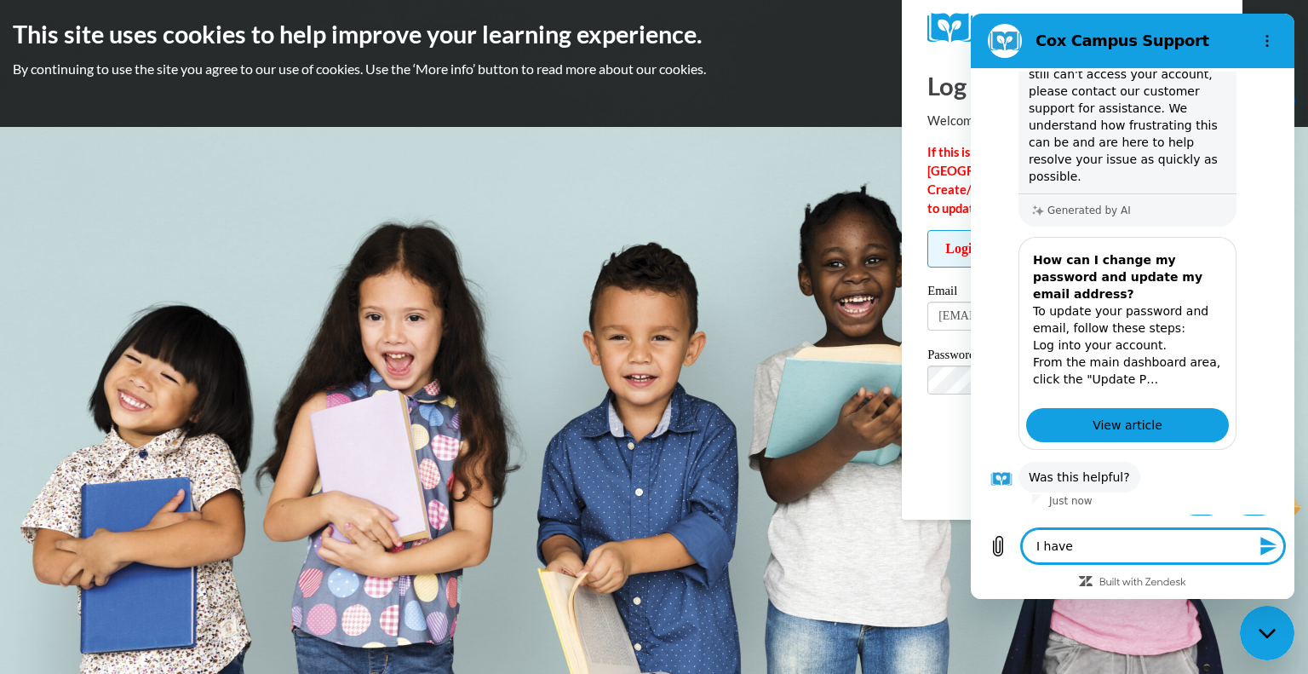
type textarea "x"
type textarea "I have al"
type textarea "x"
type textarea "I have alr"
type textarea "x"
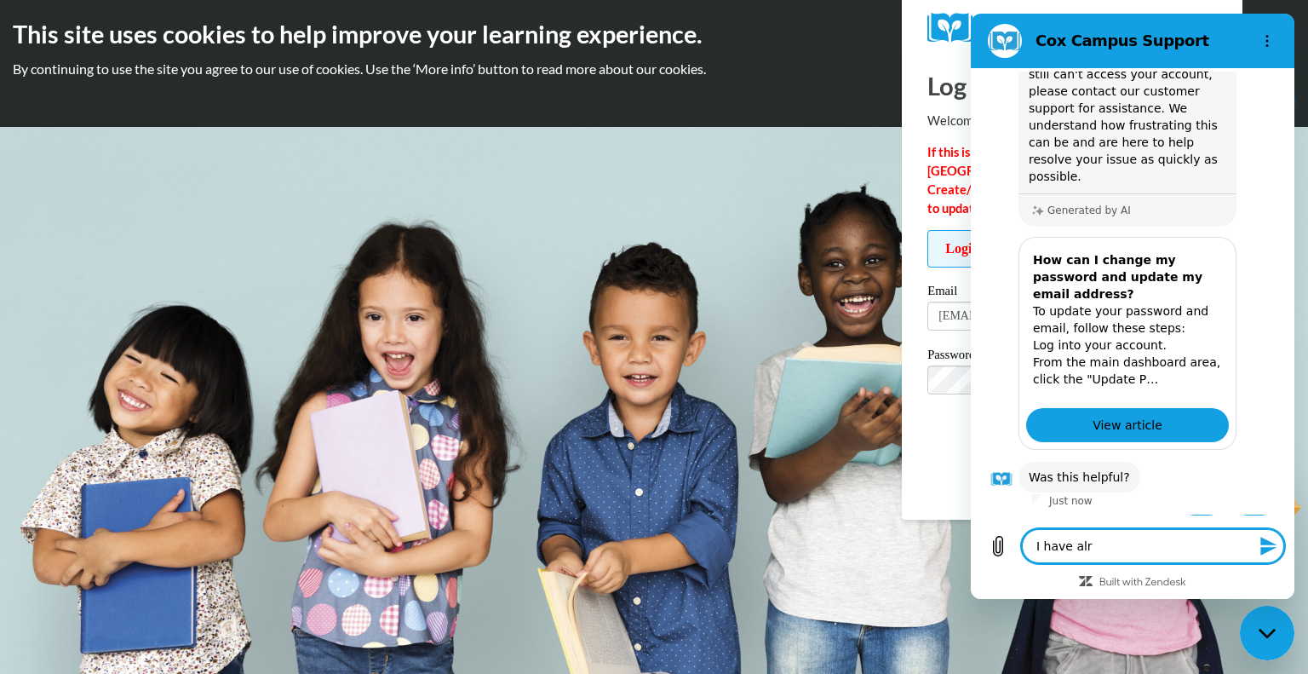
type textarea "I have alre"
type textarea "x"
type textarea "I have alrea"
type textarea "x"
type textarea "I have alread"
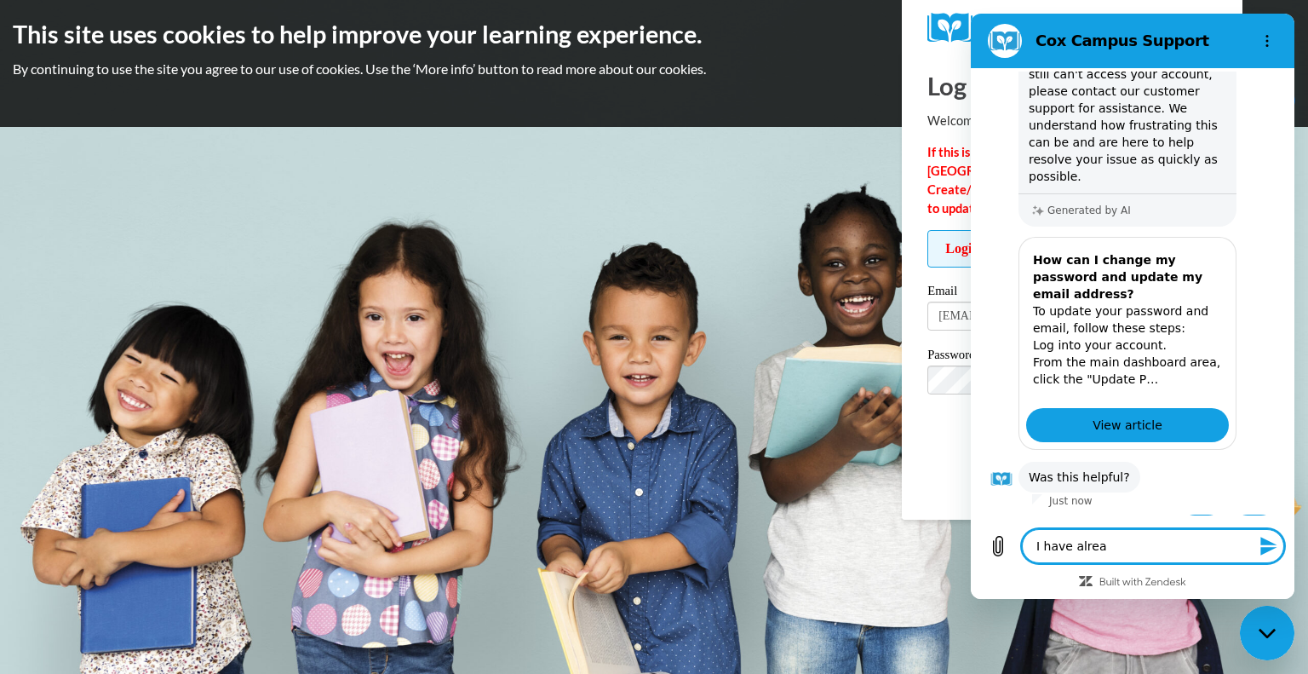
type textarea "x"
type textarea "I have already"
type textarea "x"
type textarea "I have already"
type textarea "x"
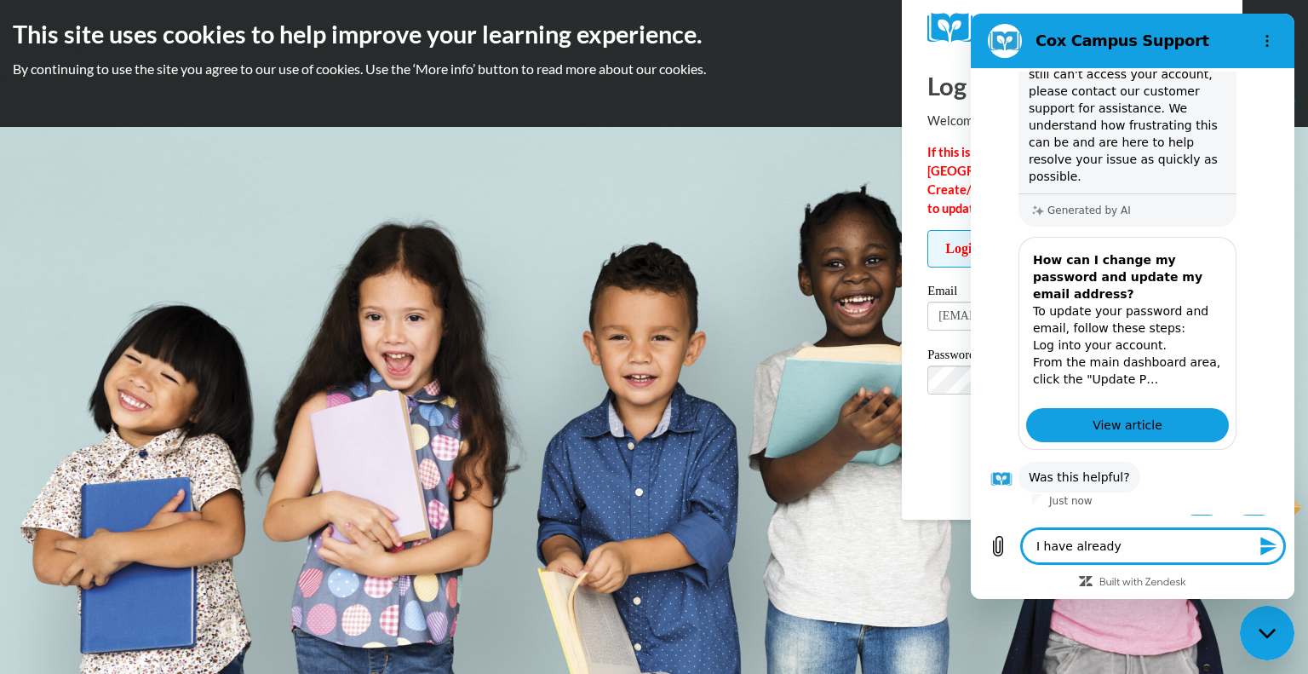
type textarea "I have already d"
type textarea "x"
type textarea "I have already do"
type textarea "x"
type textarea "I have already don"
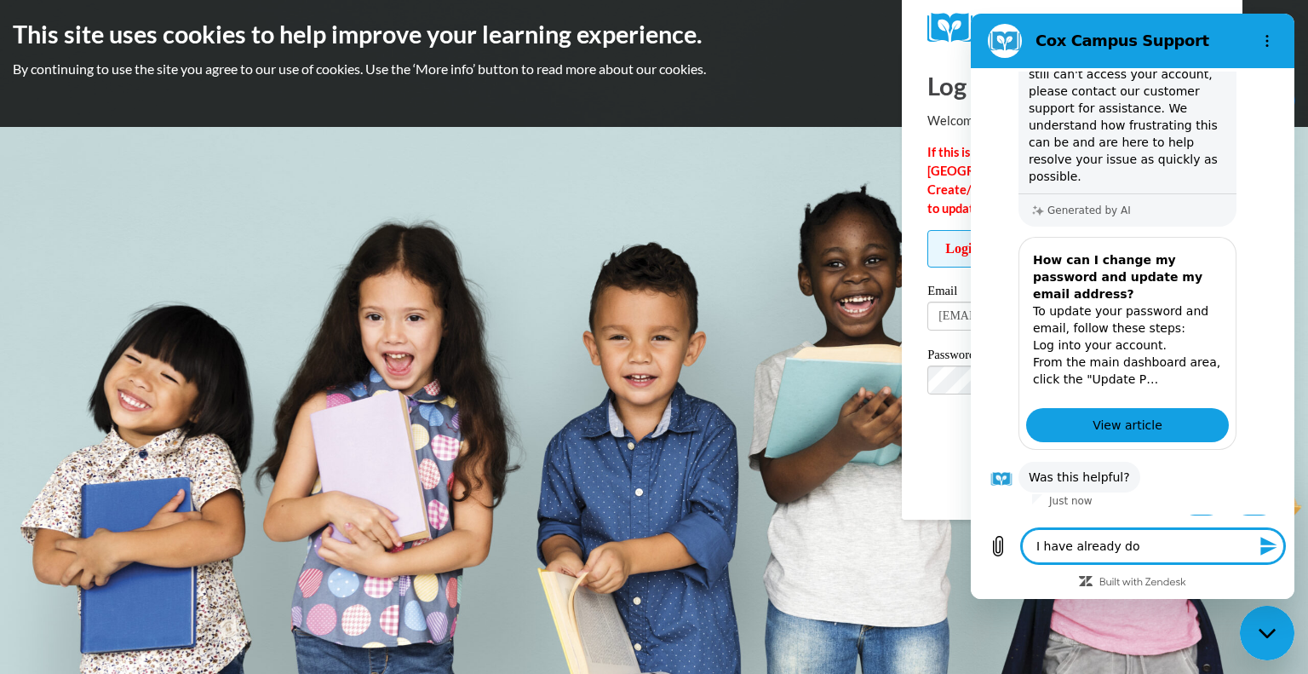
type textarea "x"
type textarea "I have already done"
type textarea "x"
type textarea "I have already don"
type textarea "x"
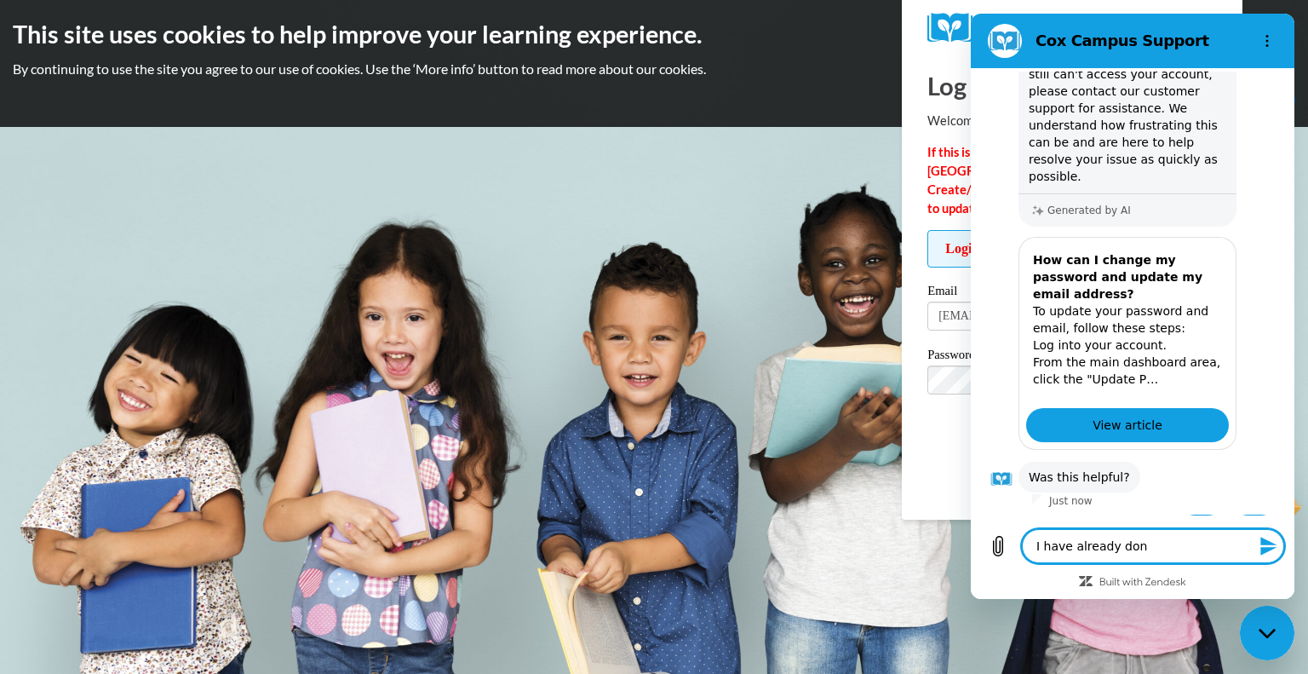
type textarea "I have already do"
type textarea "x"
type textarea "I have already d"
type textarea "x"
type textarea "I have already di"
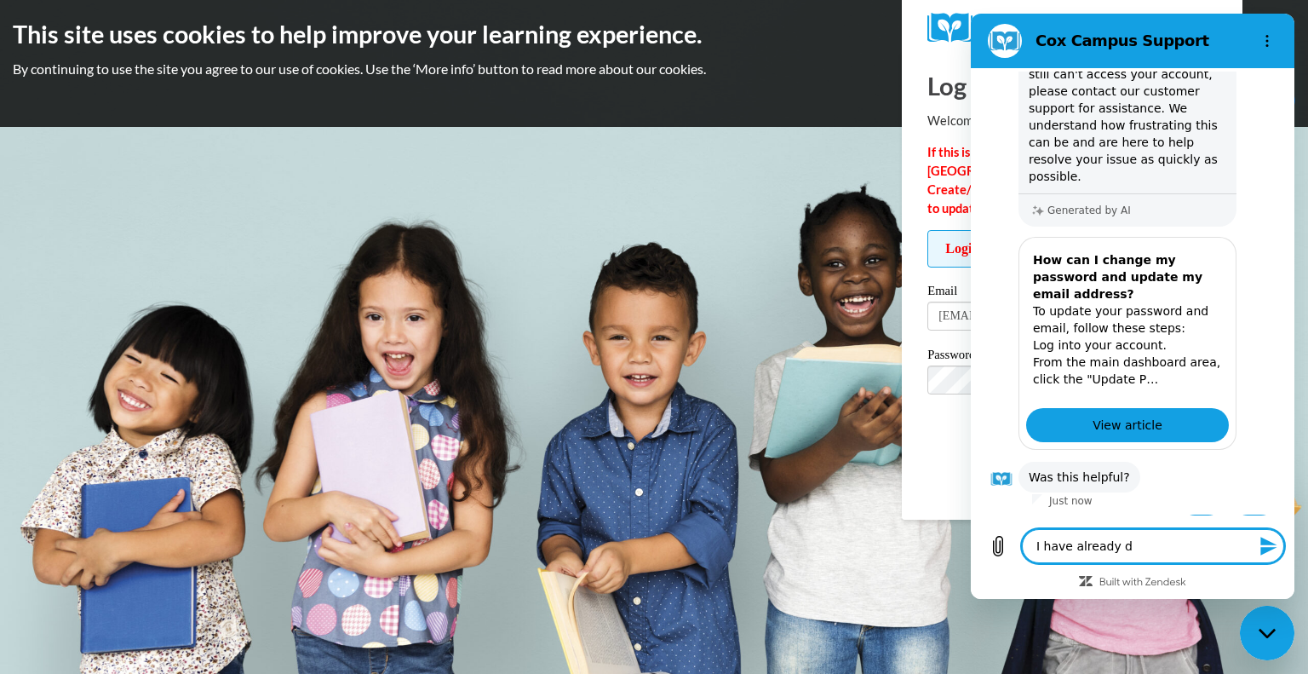
type textarea "x"
type textarea "I have already did"
type textarea "x"
type textarea "I have already did"
type textarea "x"
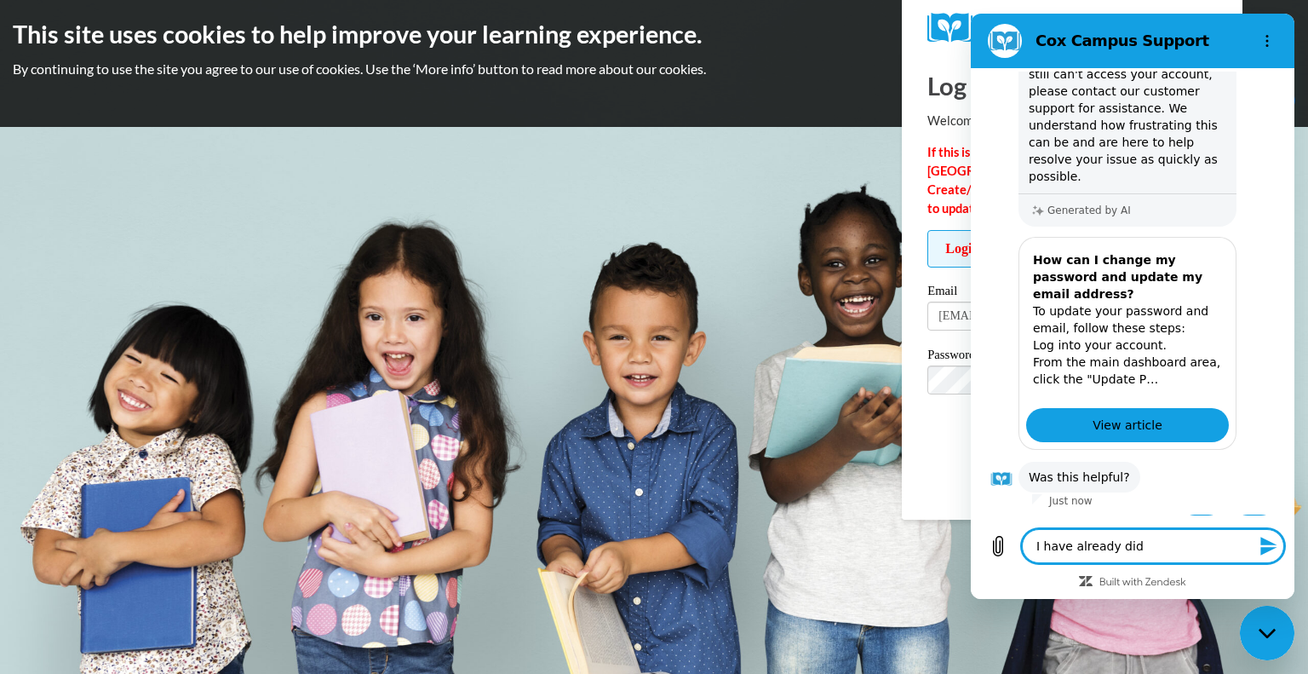
type textarea "I have already did t"
type textarea "x"
type textarea "I have already did th"
type textarea "x"
type textarea "I have already did thi"
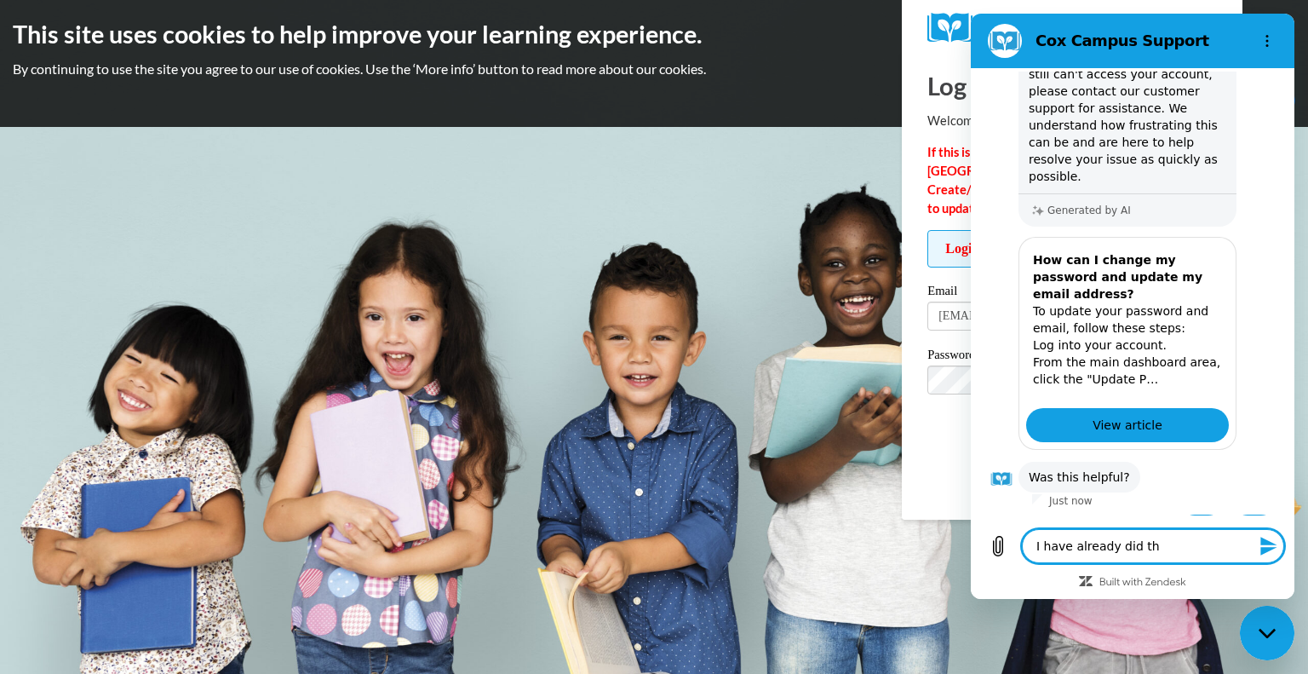
type textarea "x"
type textarea "I have already did this"
type textarea "x"
type textarea "I have already did this"
click at [1247, 514] on button "No" at bounding box center [1254, 530] width 46 height 32
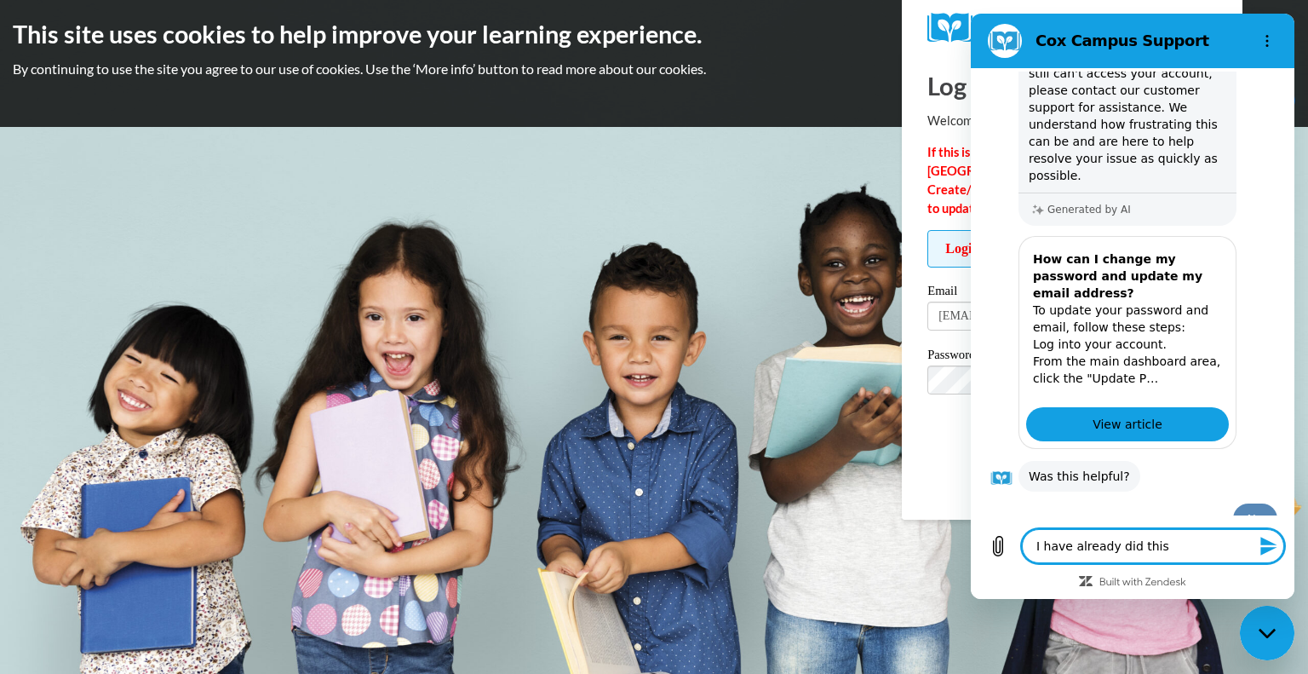
type textarea "x"
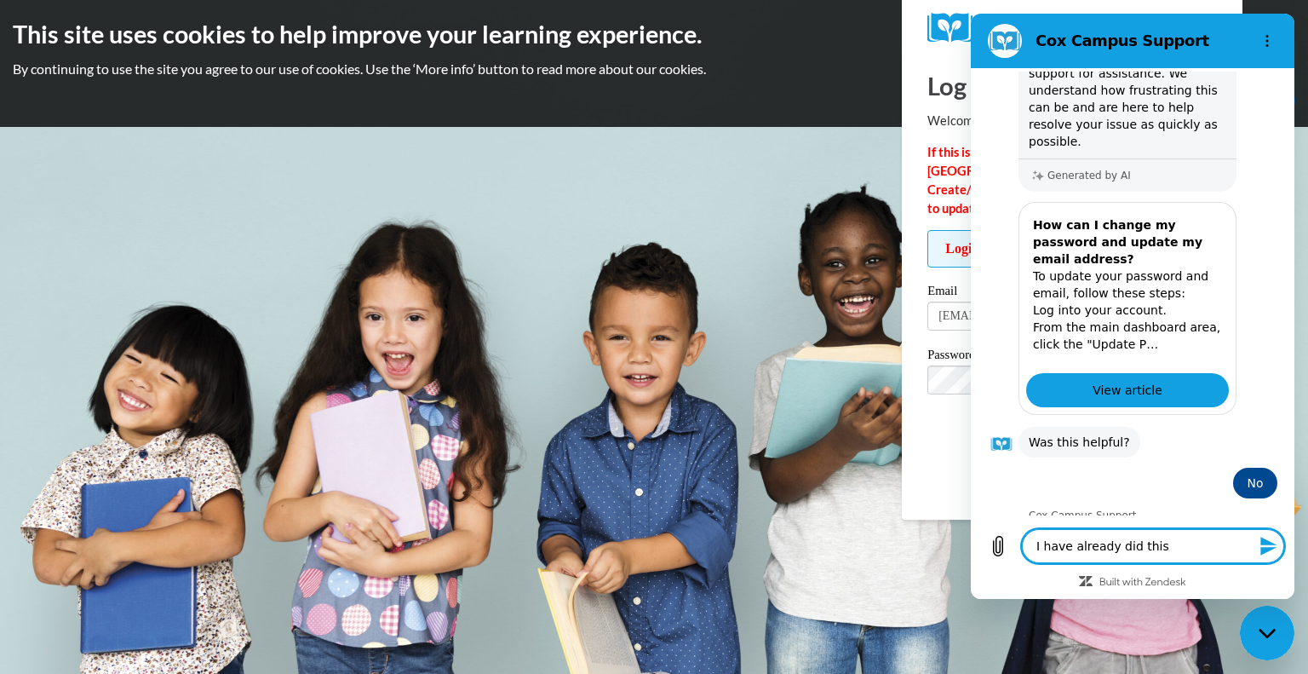
click at [1270, 546] on icon "Send message" at bounding box center [1269, 546] width 20 height 20
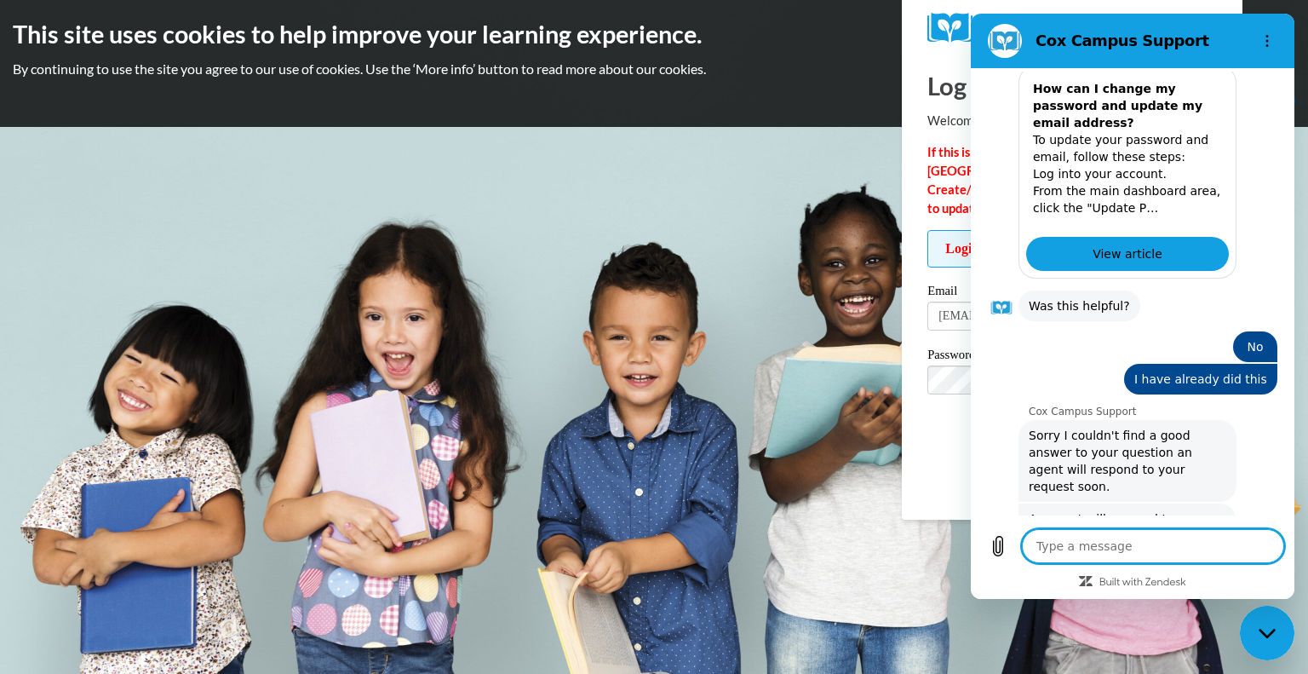
scroll to position [542, 0]
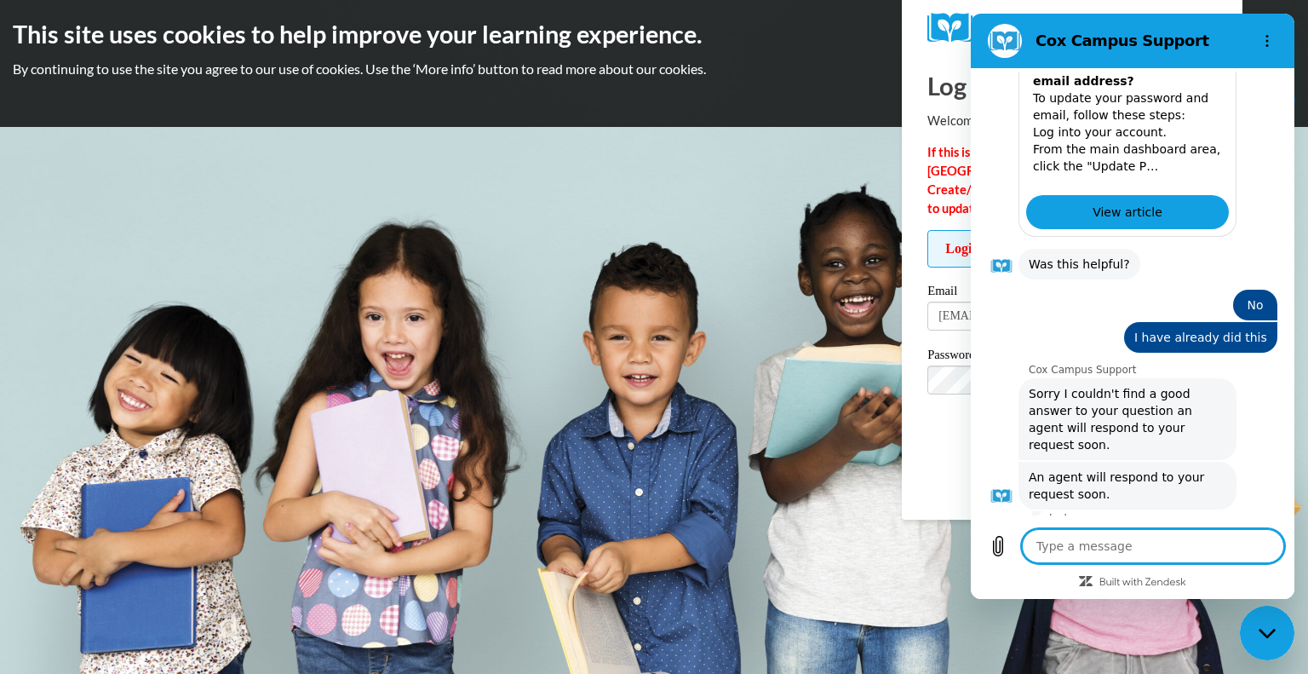
click at [1206, 531] on button "Talk to a human" at bounding box center [1220, 555] width 113 height 49
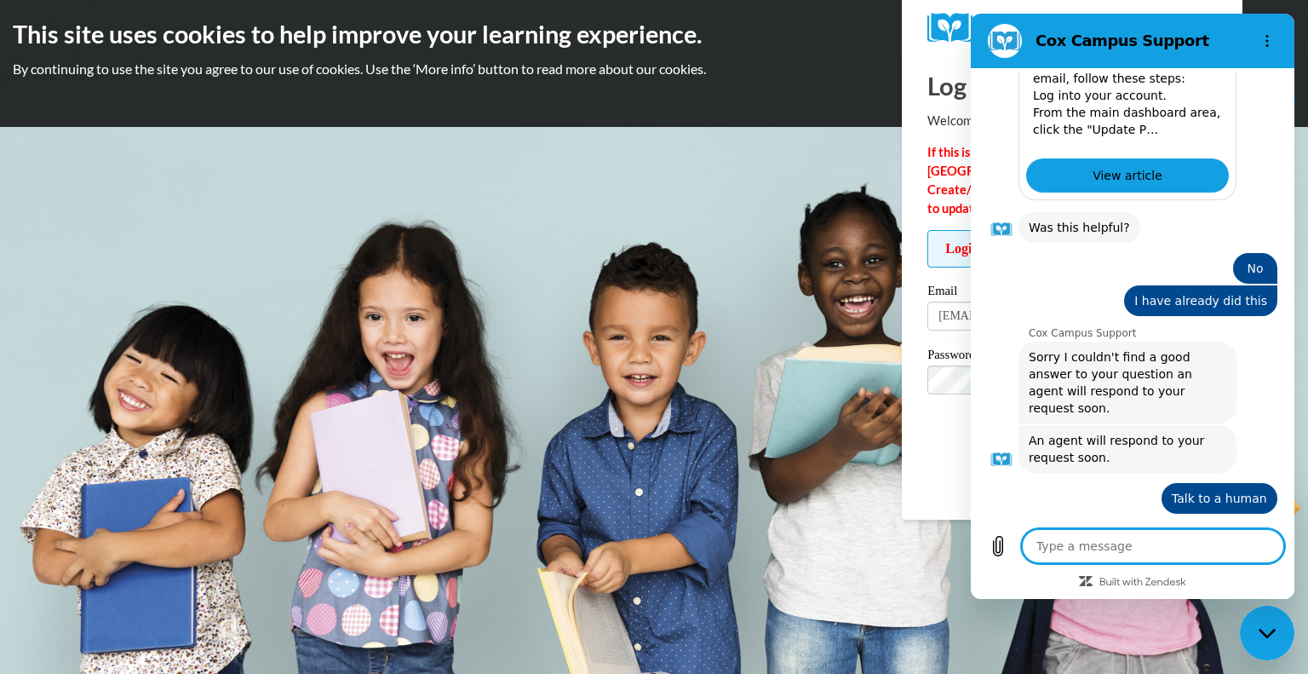
scroll to position [577, 0]
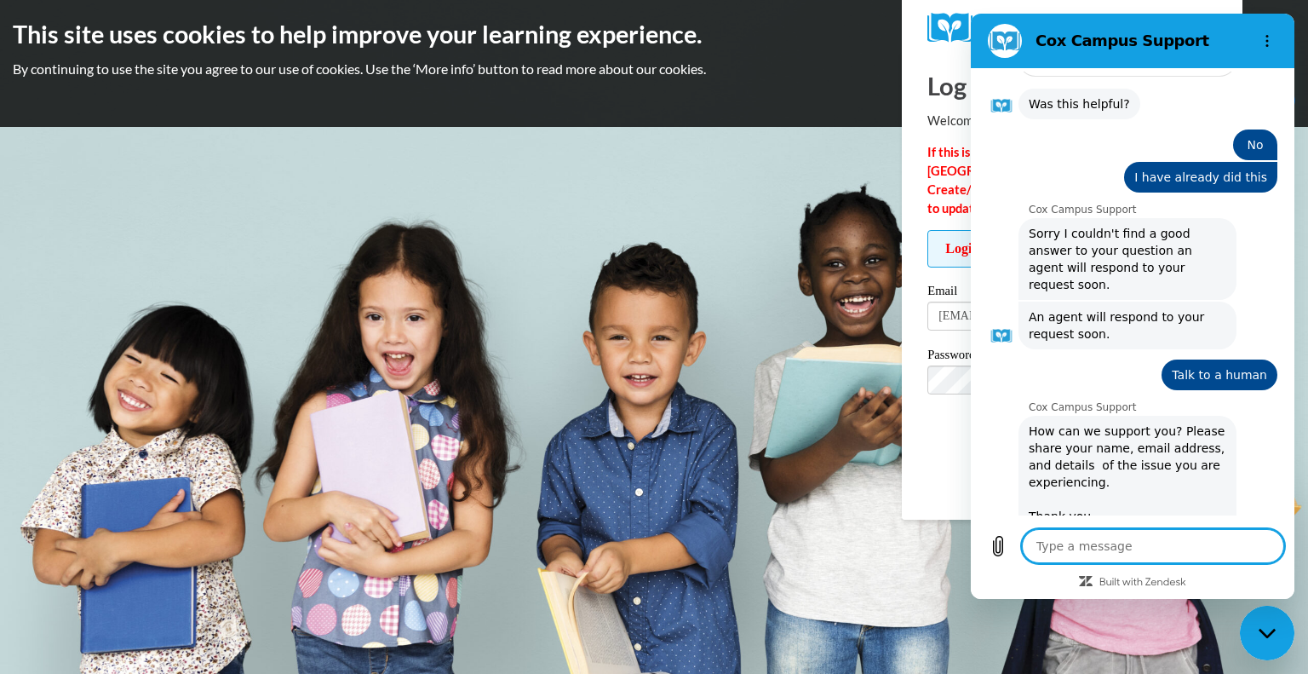
type textarea "x"
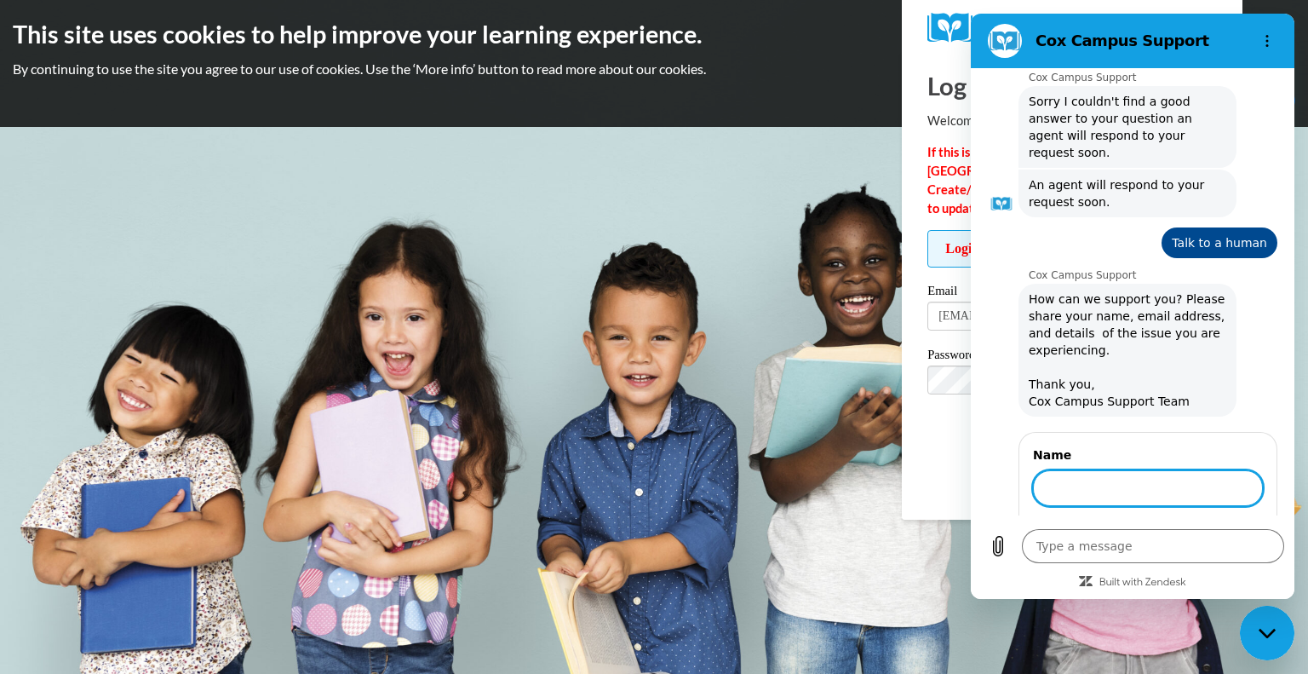
scroll to position [834, 0]
type input "[PERSON_NAME]"
click at [1206, 519] on button "Next" at bounding box center [1234, 536] width 57 height 34
type textarea "x"
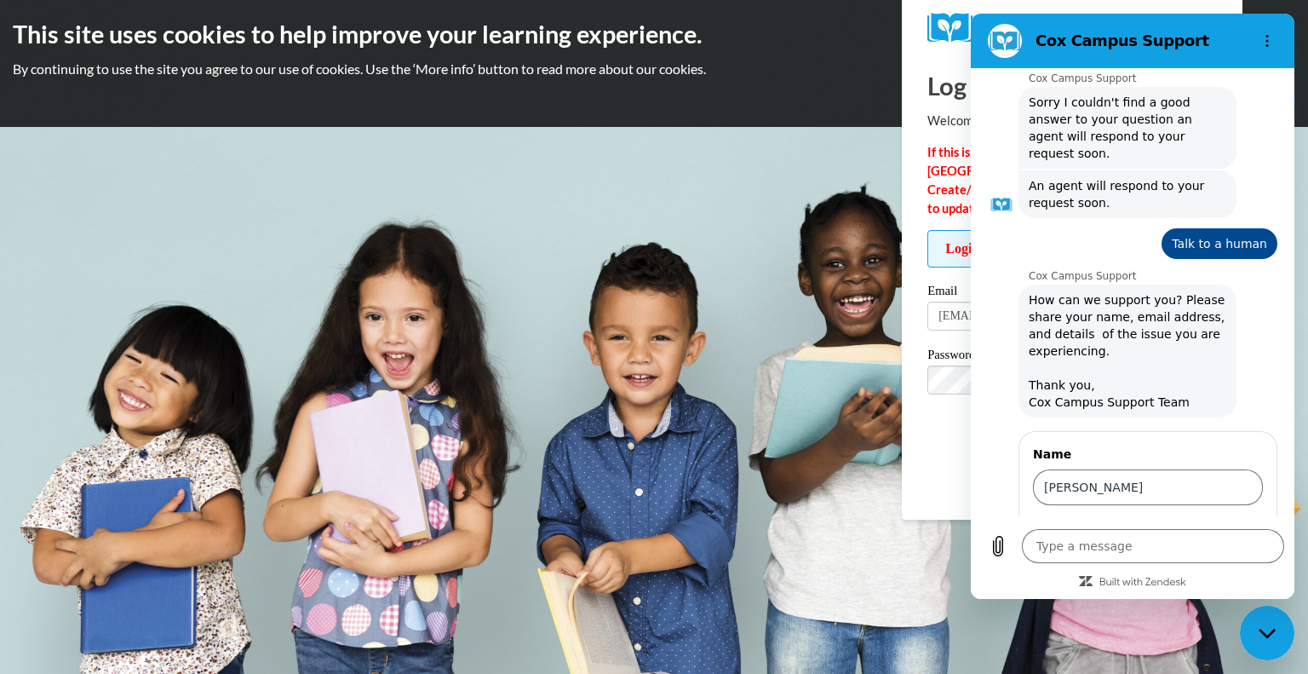
scroll to position [906, 0]
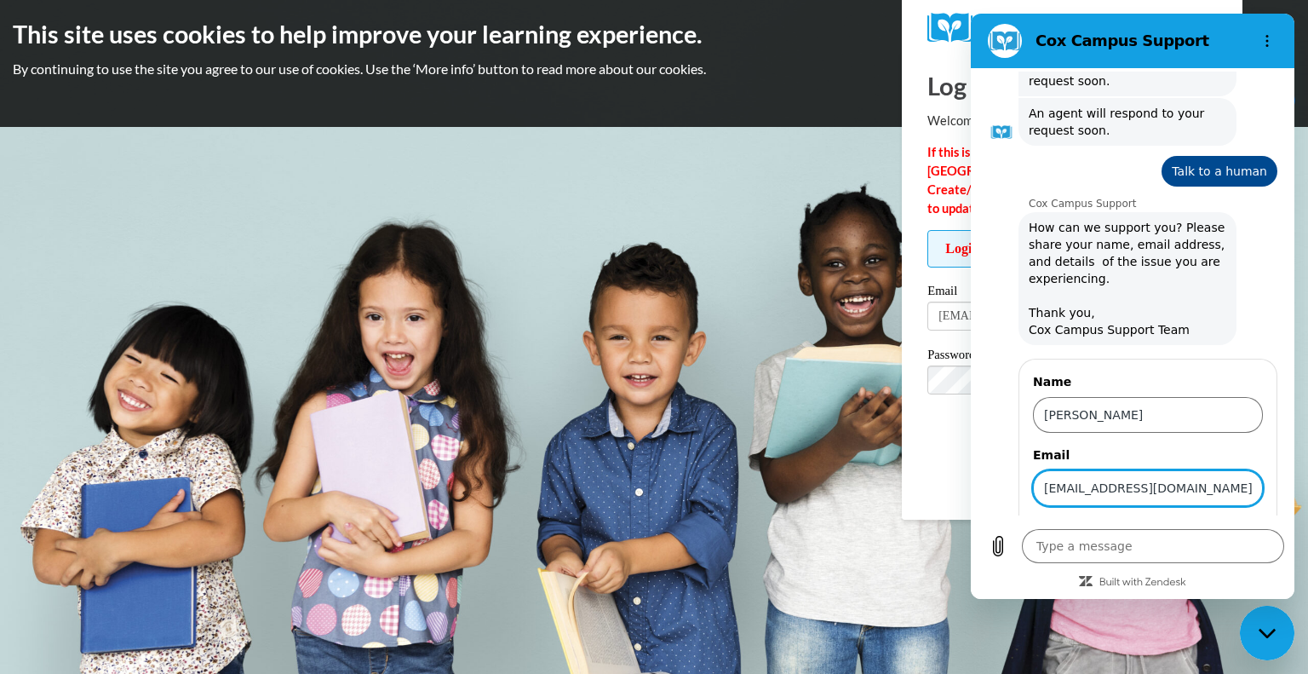
type input "[EMAIL_ADDRESS][DOMAIN_NAME]"
click at [1204, 519] on button "Send" at bounding box center [1233, 536] width 59 height 34
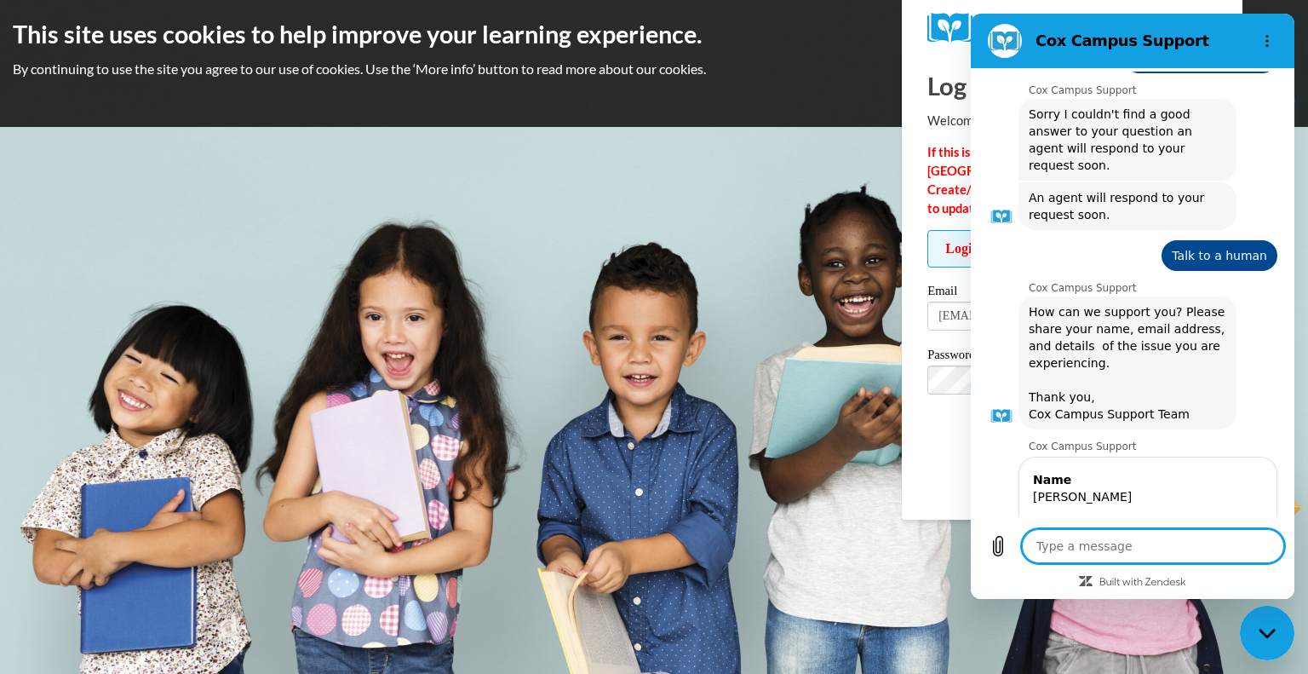
scroll to position [859, 0]
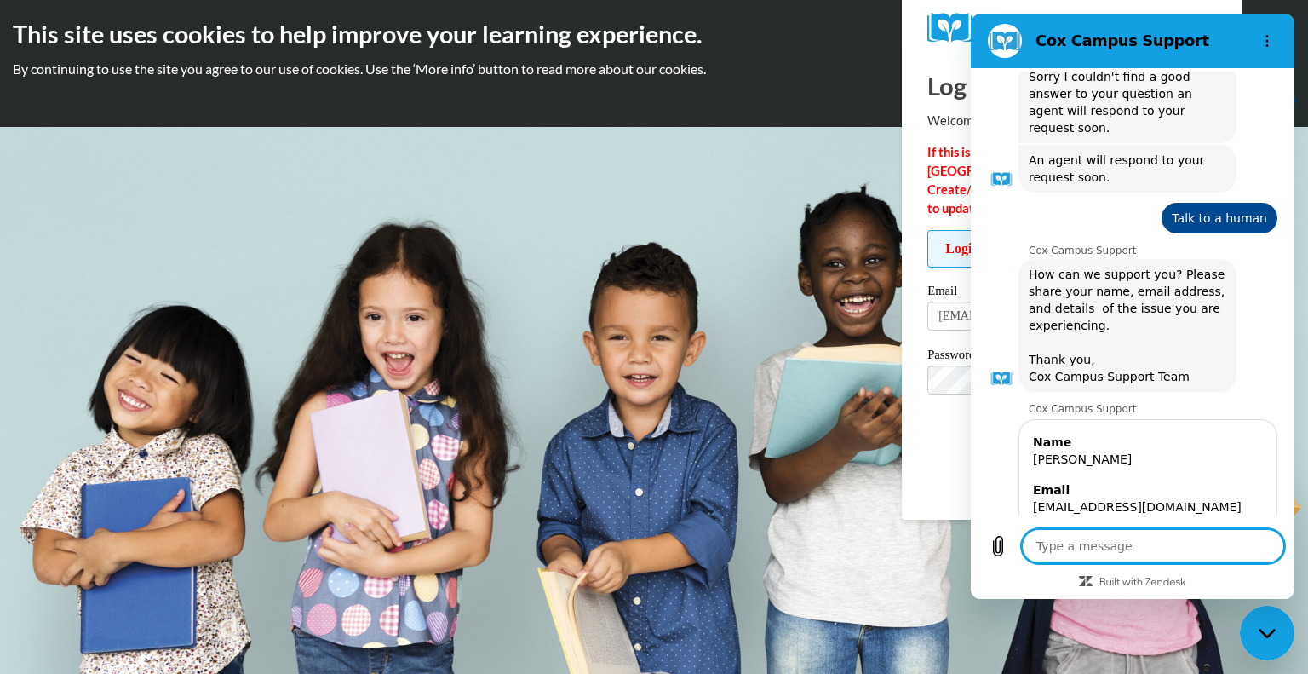
type textarea "x"
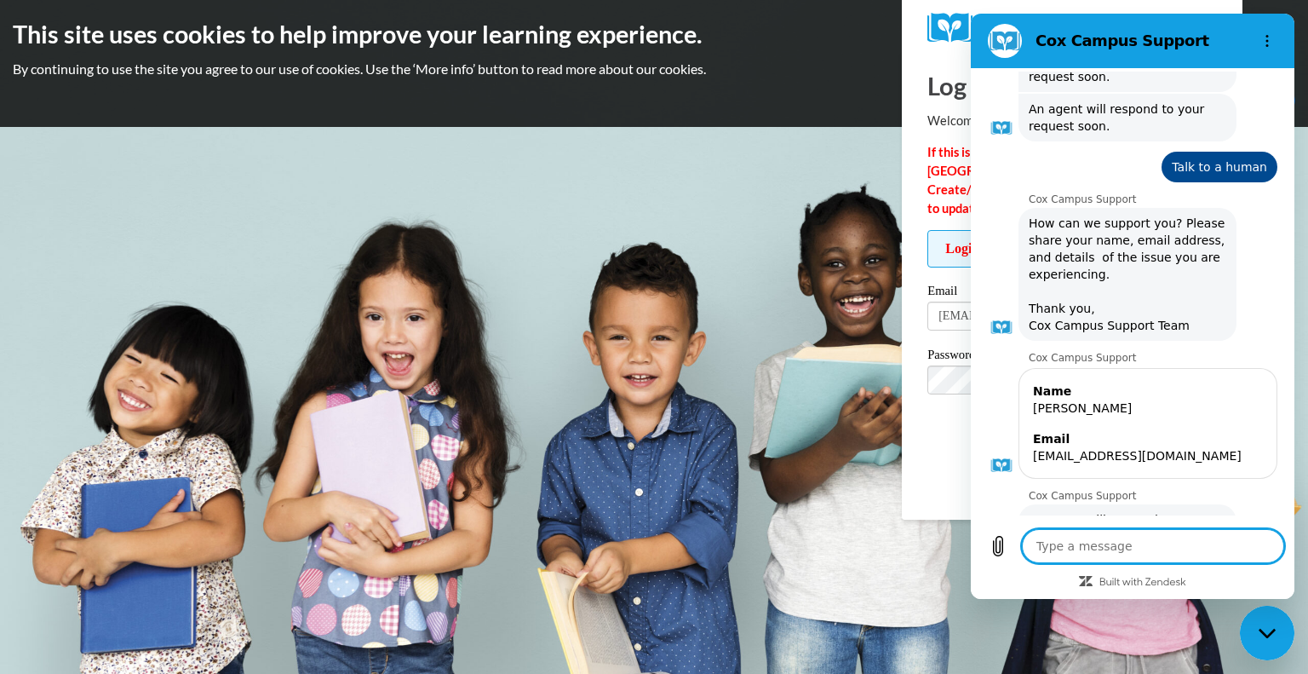
scroll to position [914, 0]
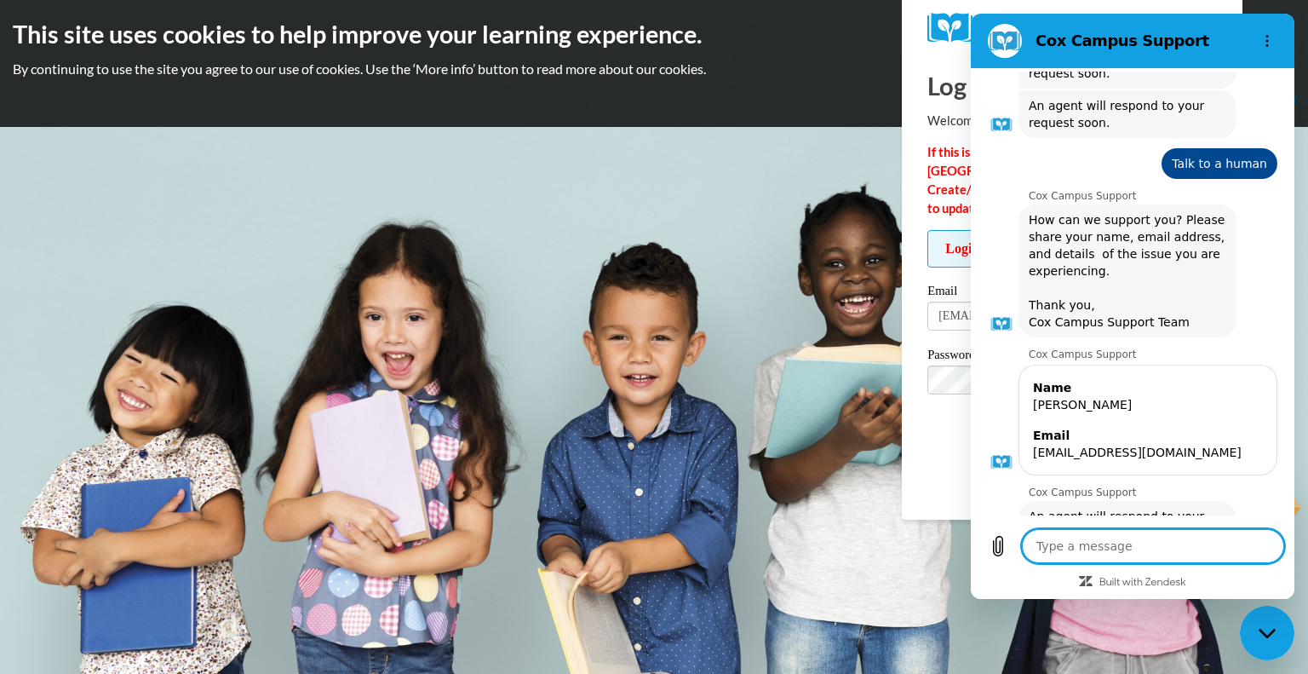
type textarea "I"
type textarea "x"
type textarea "I"
type textarea "x"
type textarea "I c"
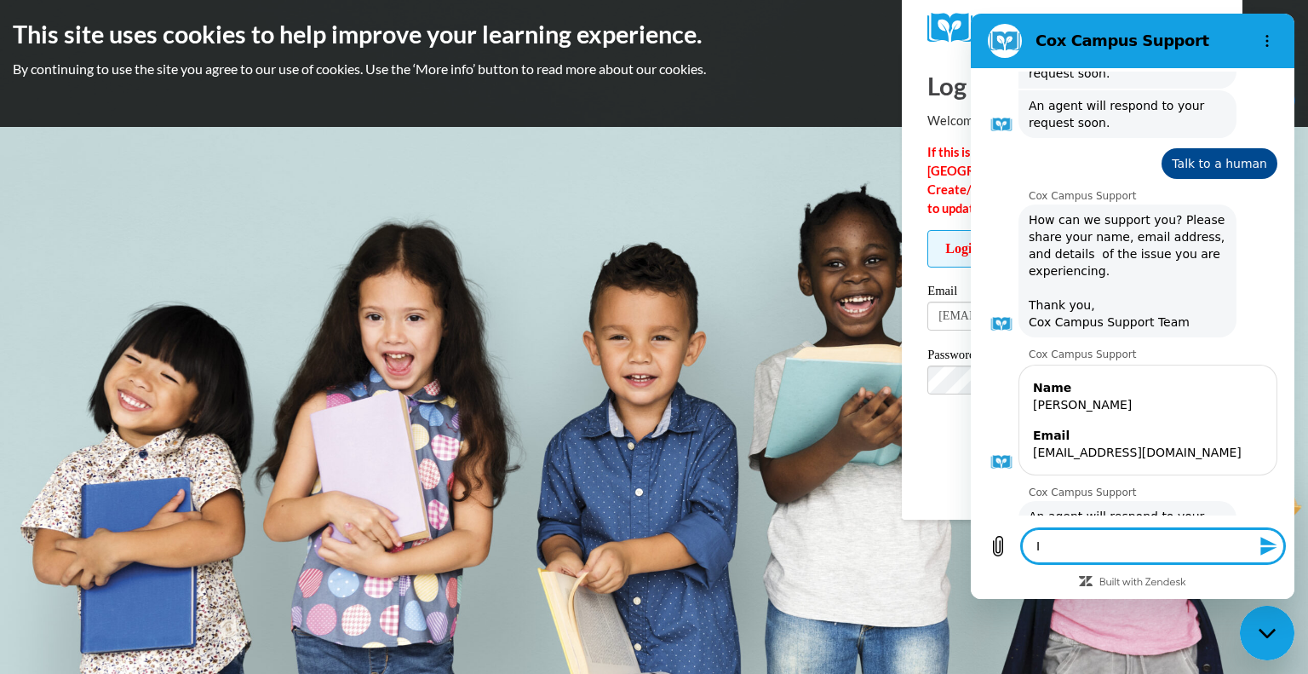
type textarea "x"
type textarea "I ca"
type textarea "x"
type textarea "I can"
type textarea "x"
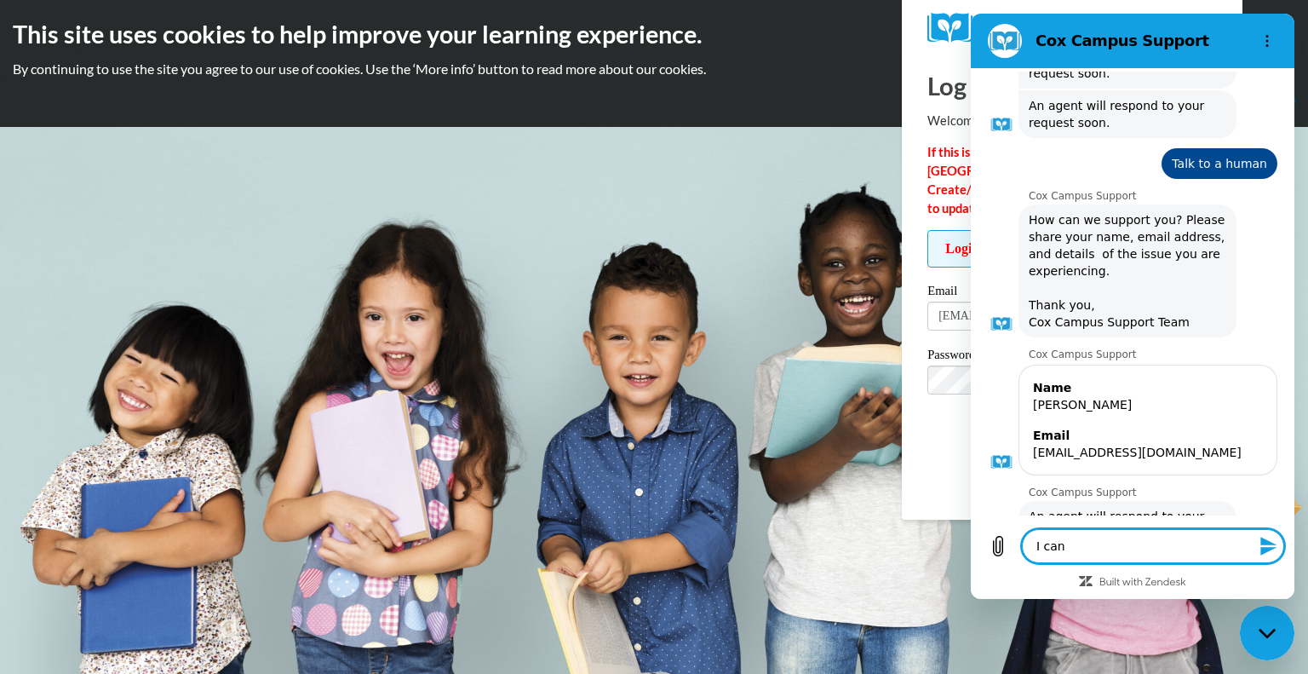
type textarea "I can'"
type textarea "x"
type textarea "I can't"
type textarea "x"
type textarea "I can't"
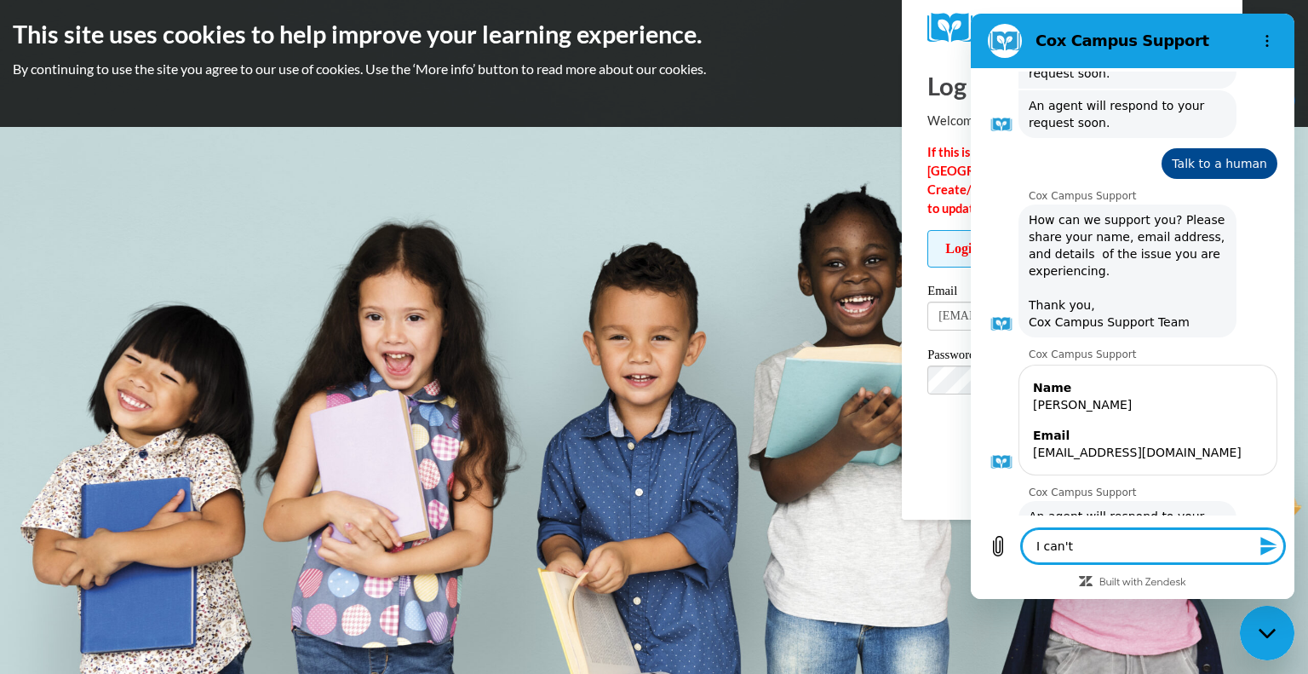
type textarea "x"
type textarea "I can't l"
type textarea "x"
type textarea "I can't lo"
type textarea "x"
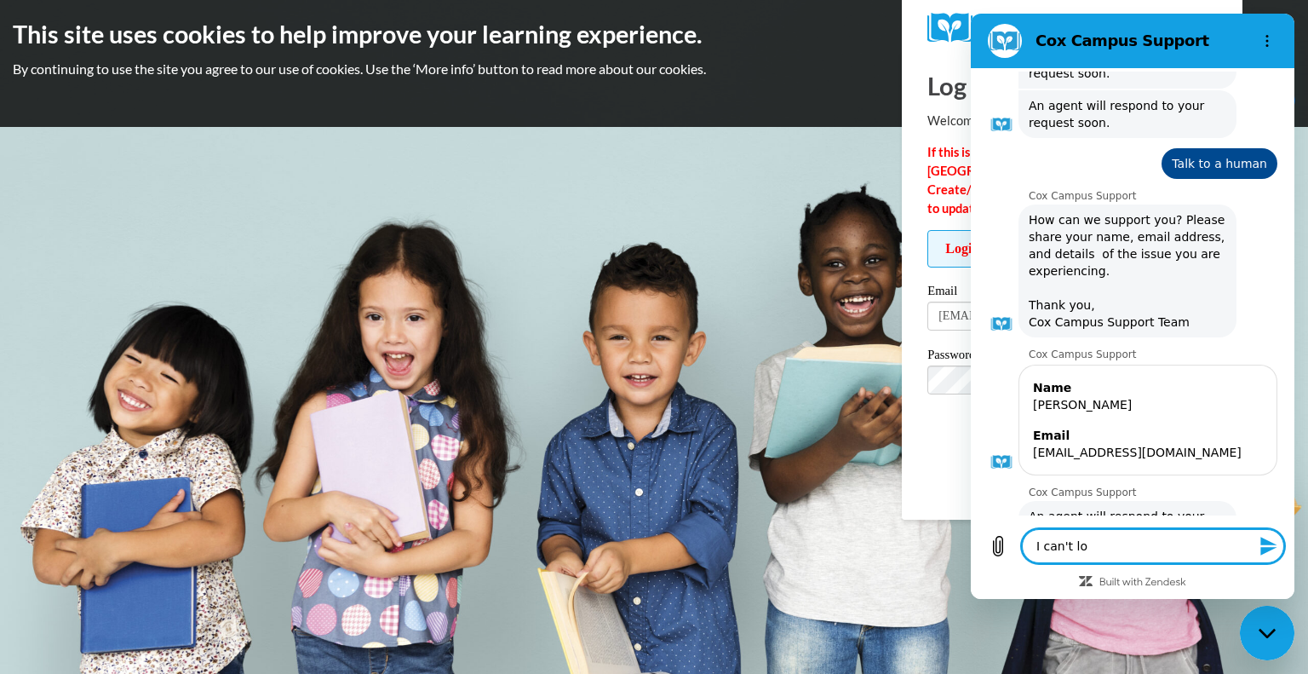
type textarea "I can't log"
type textarea "x"
type textarea "I can't log"
type textarea "x"
type textarea "I can't log i"
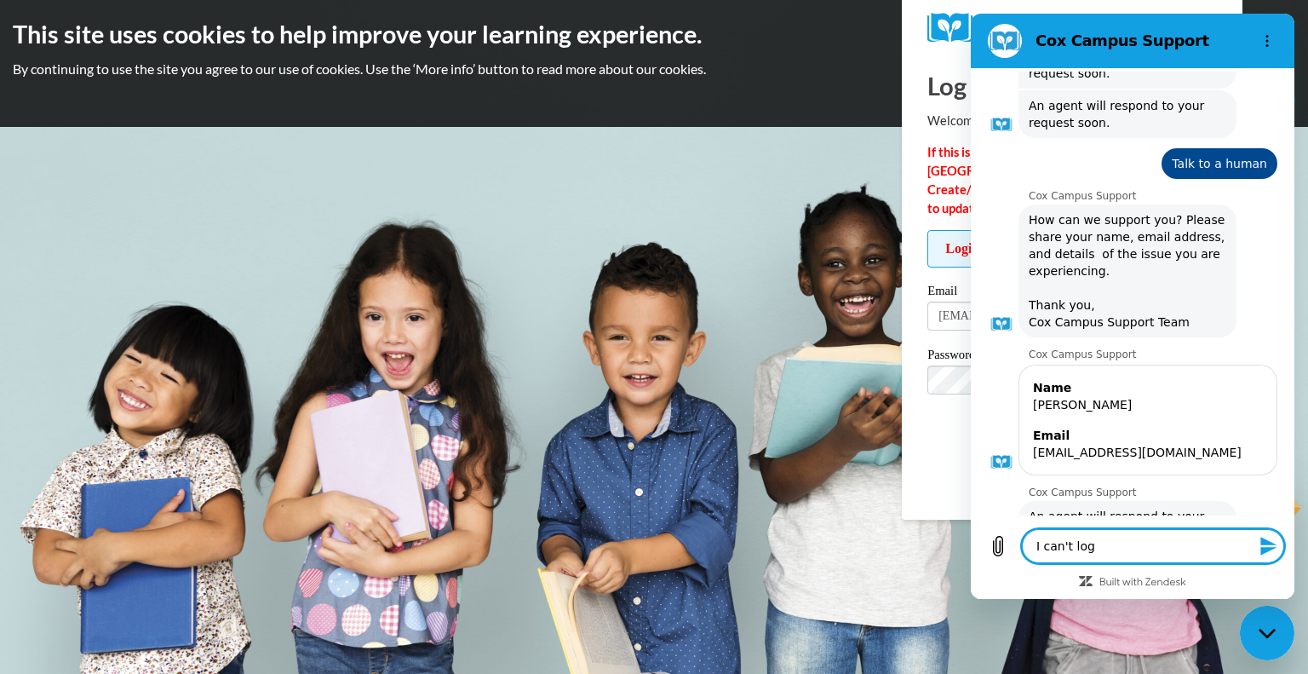
type textarea "x"
type textarea "I can't log in"
type textarea "x"
type textarea "I can't log in"
type textarea "x"
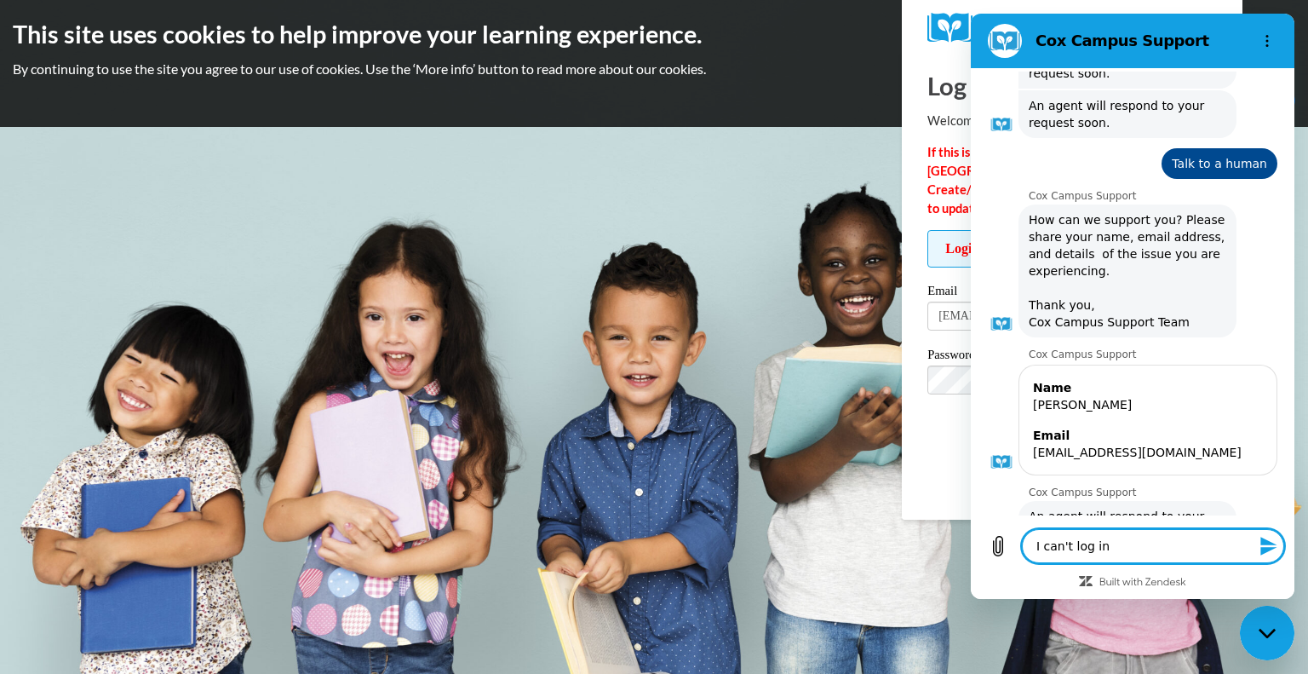
type textarea "I can't log in e"
type textarea "x"
type textarea "I can't log in ev"
type textarea "x"
type textarea "I can't log in eve"
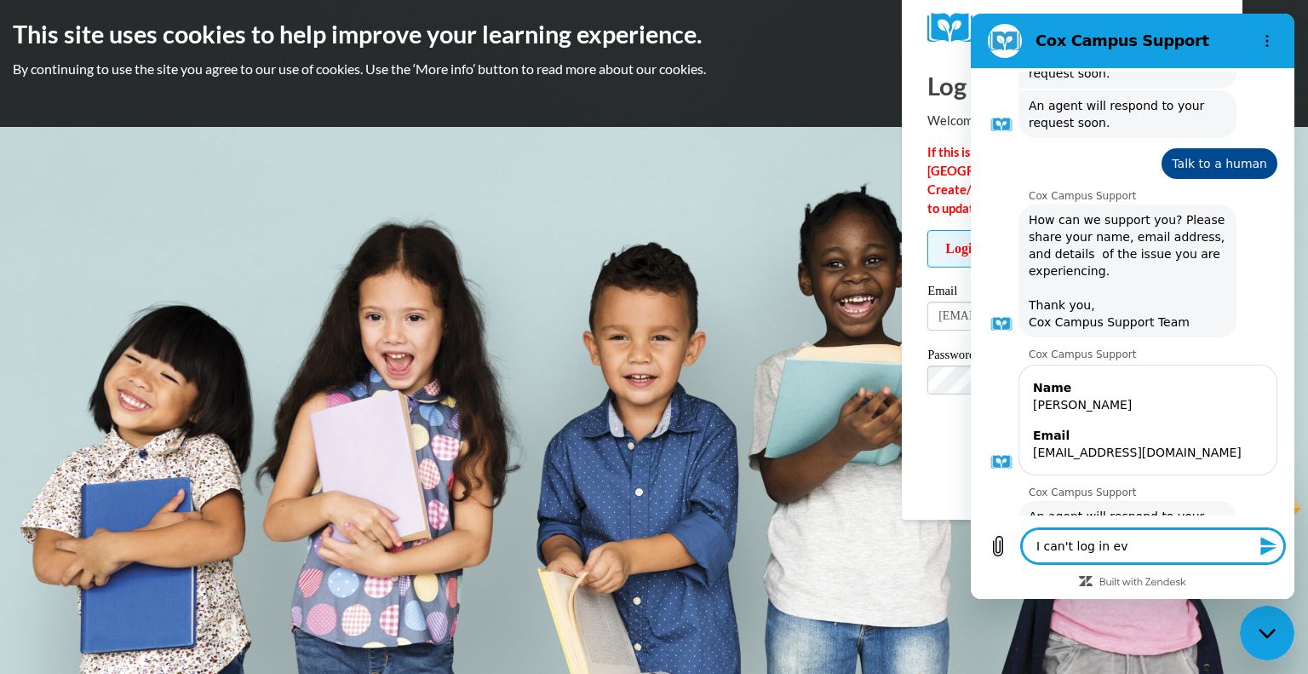
type textarea "x"
type textarea "I can't log in even"
type textarea "x"
type textarea "I can't log in even"
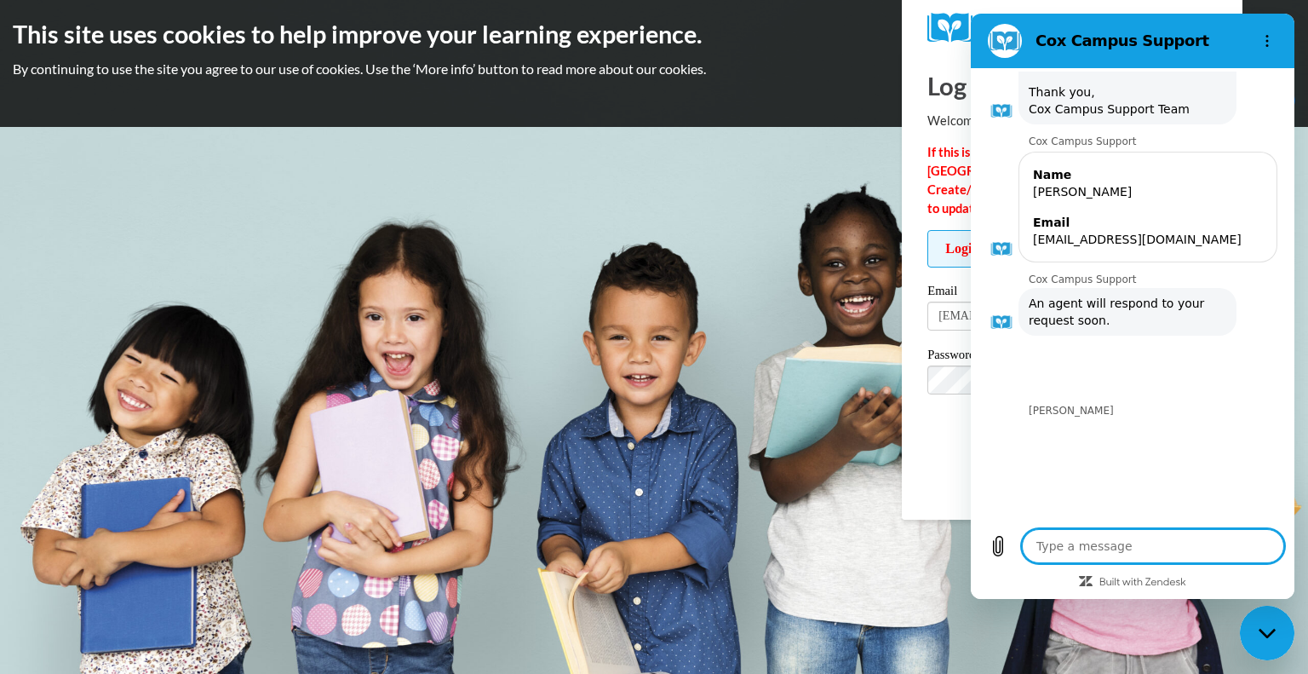
scroll to position [1130, 0]
